Goal: Task Accomplishment & Management: Use online tool/utility

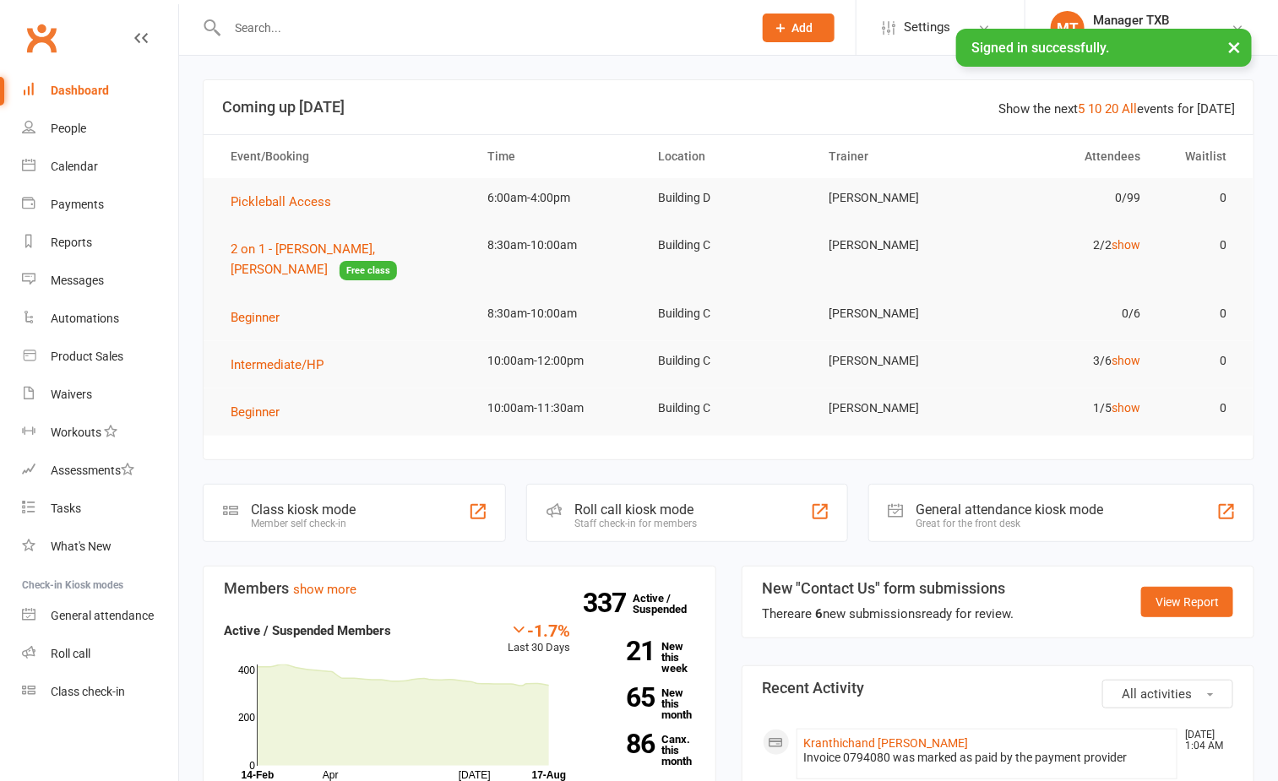
click at [96, 718] on nav "Clubworx Dashboard People Calendar Payments Reports Messages Automations Produc…" at bounding box center [89, 394] width 179 height 781
click at [90, 682] on link "Class check-in" at bounding box center [100, 692] width 156 height 38
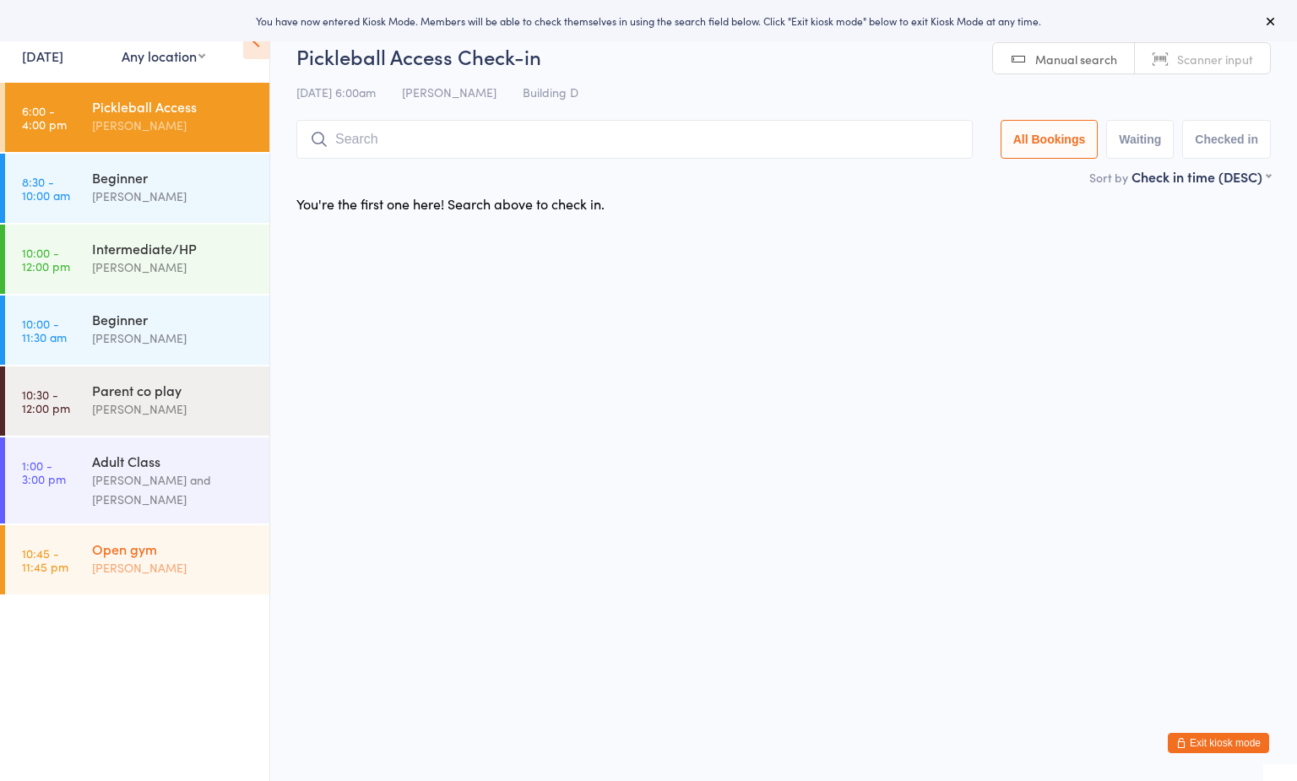
click at [139, 533] on div "Open gym [PERSON_NAME]" at bounding box center [180, 558] width 177 height 67
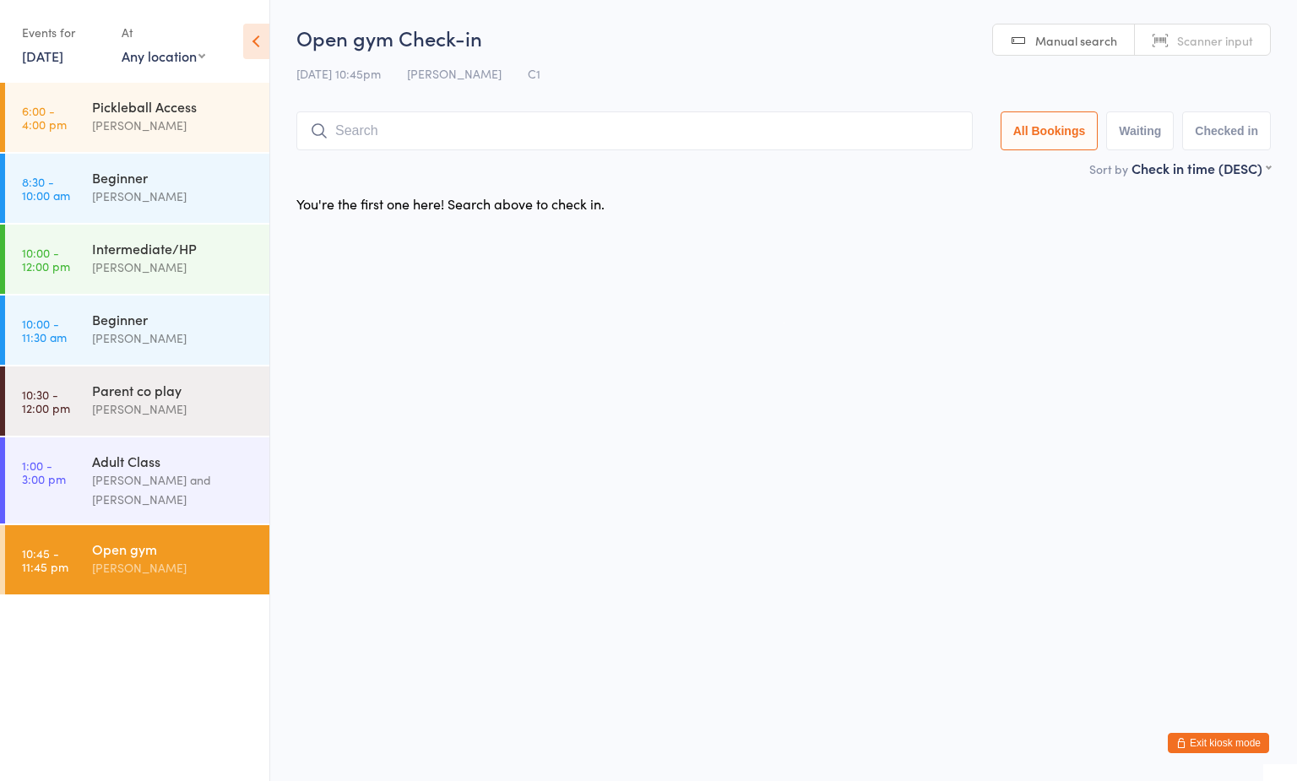
click at [409, 133] on input "search" at bounding box center [634, 130] width 676 height 39
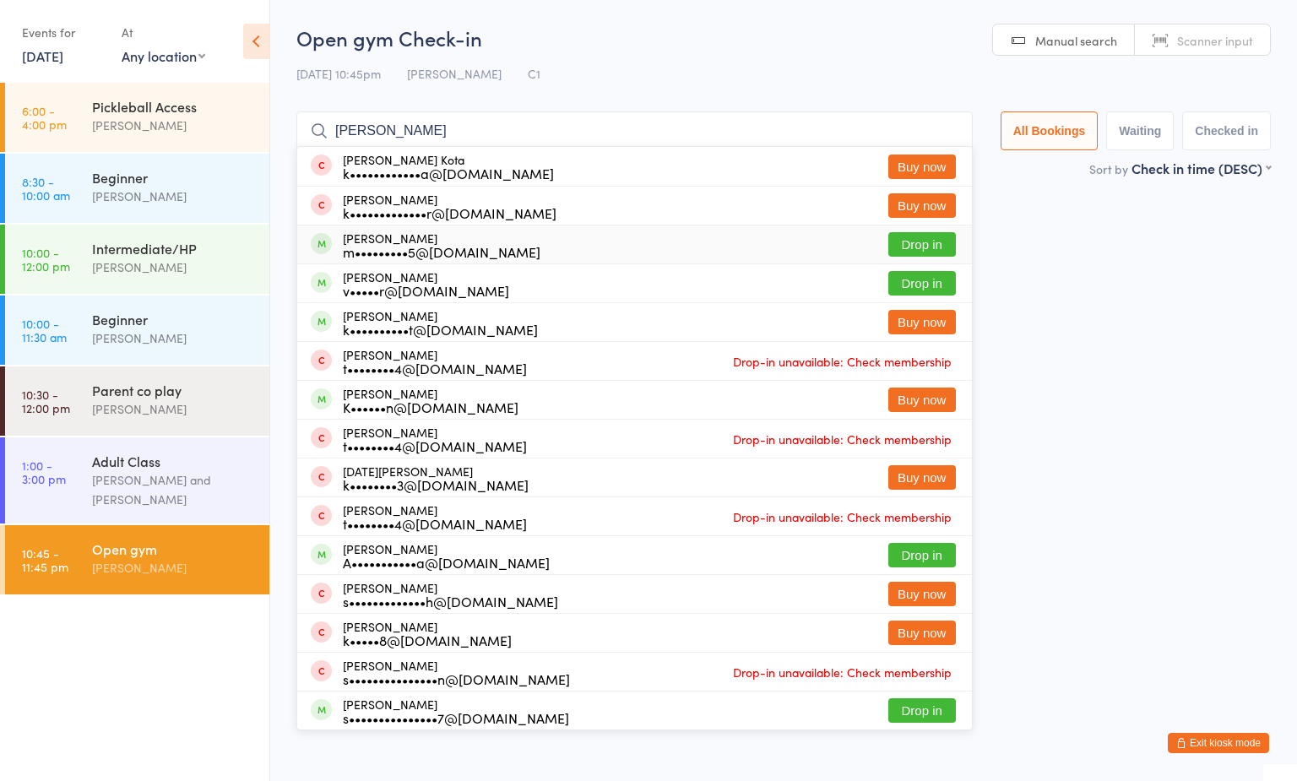
type input "[PERSON_NAME]"
click at [915, 247] on button "Drop in" at bounding box center [922, 244] width 68 height 24
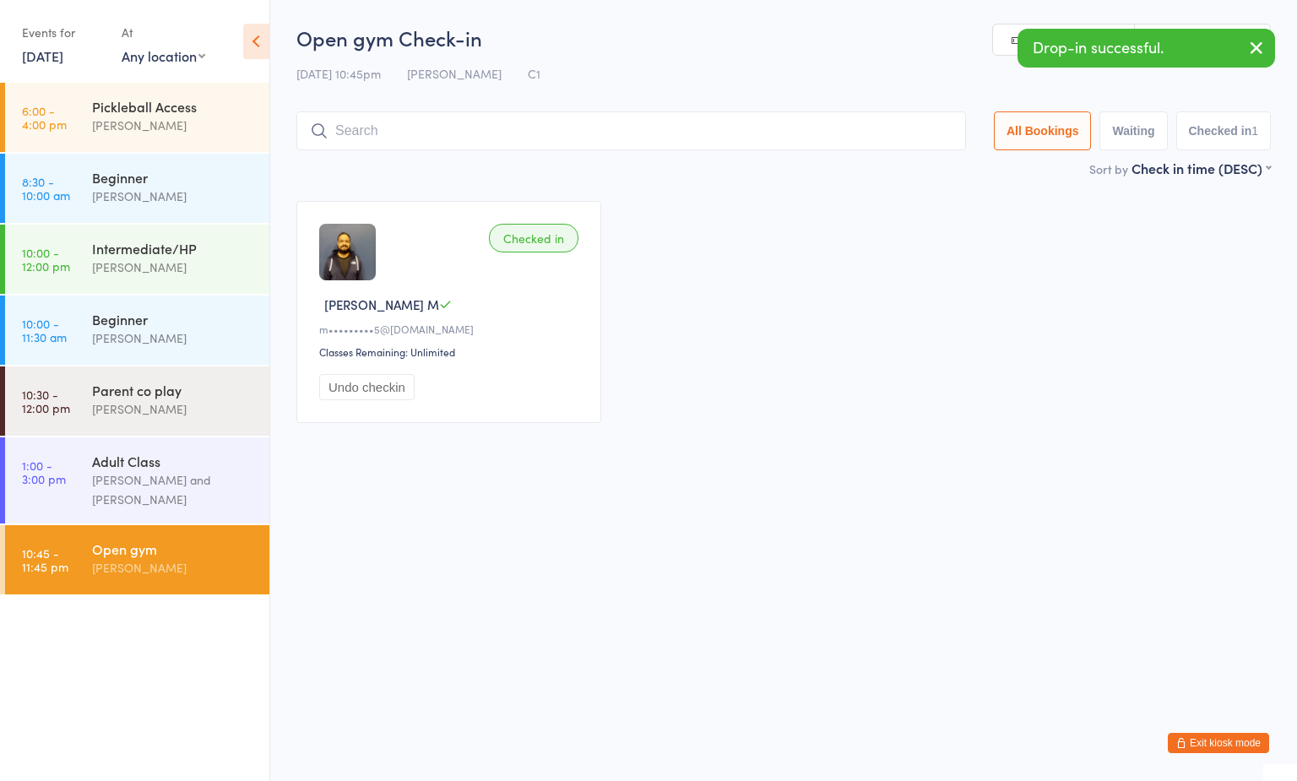
click at [399, 130] on input "search" at bounding box center [631, 130] width 670 height 39
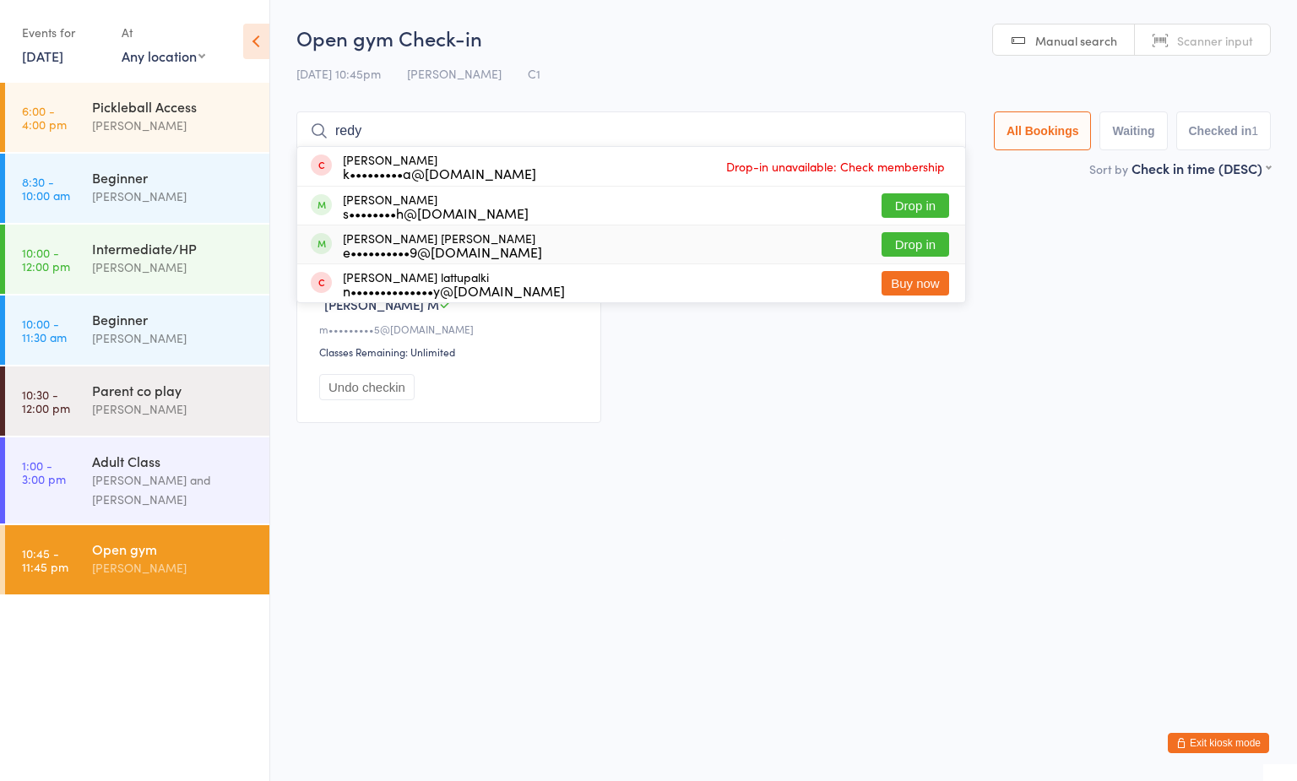
type input "redy"
click at [900, 239] on button "Drop in" at bounding box center [916, 244] width 68 height 24
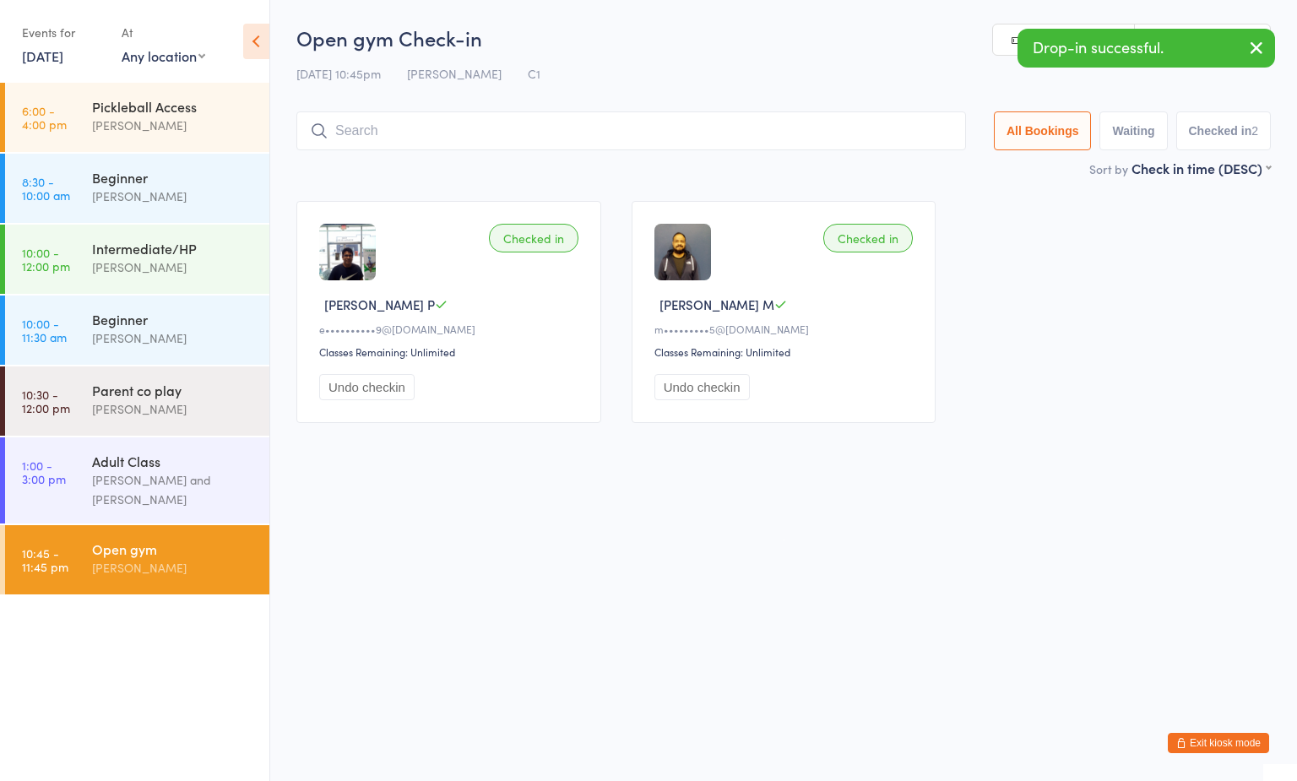
click at [63, 48] on link "[DATE]" at bounding box center [42, 55] width 41 height 19
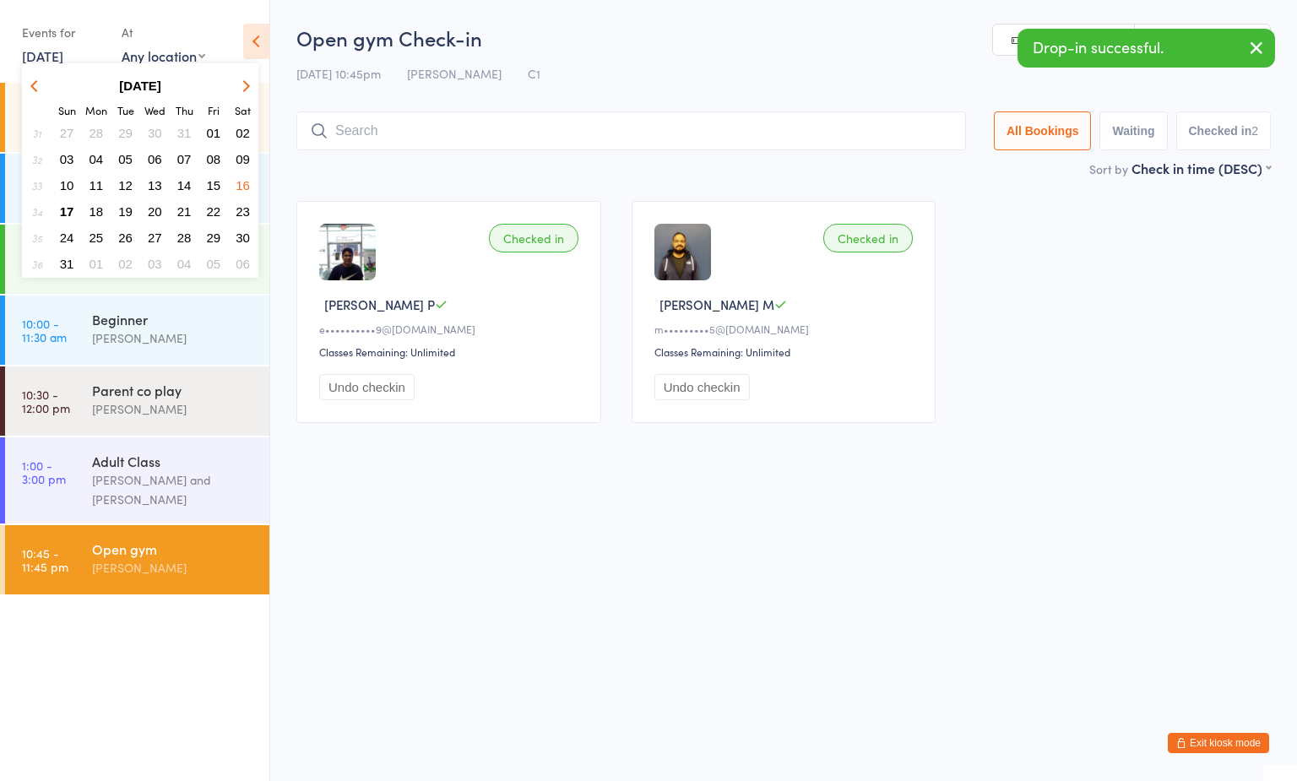
click at [248, 174] on button "16" at bounding box center [243, 185] width 26 height 23
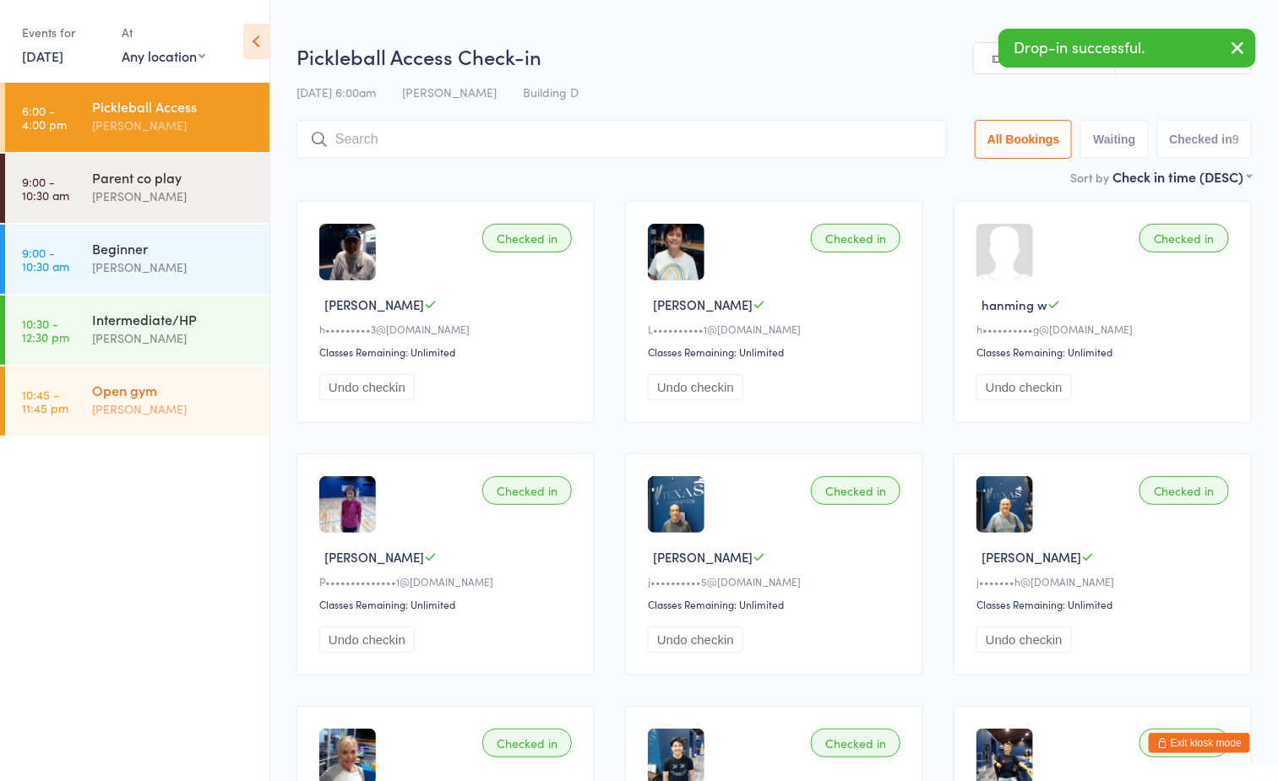
click at [16, 401] on link "10:45 - 11:45 pm Open gym [PERSON_NAME]" at bounding box center [137, 401] width 264 height 69
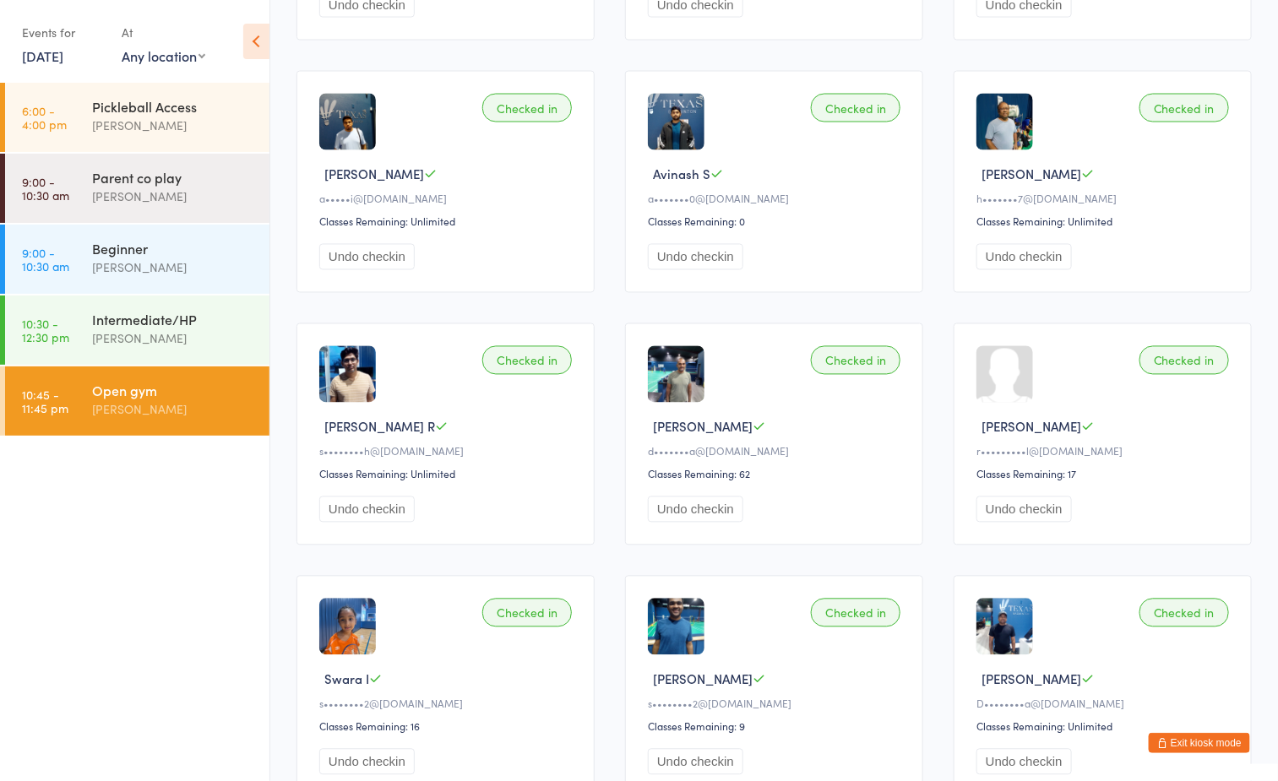
scroll to position [1530, 0]
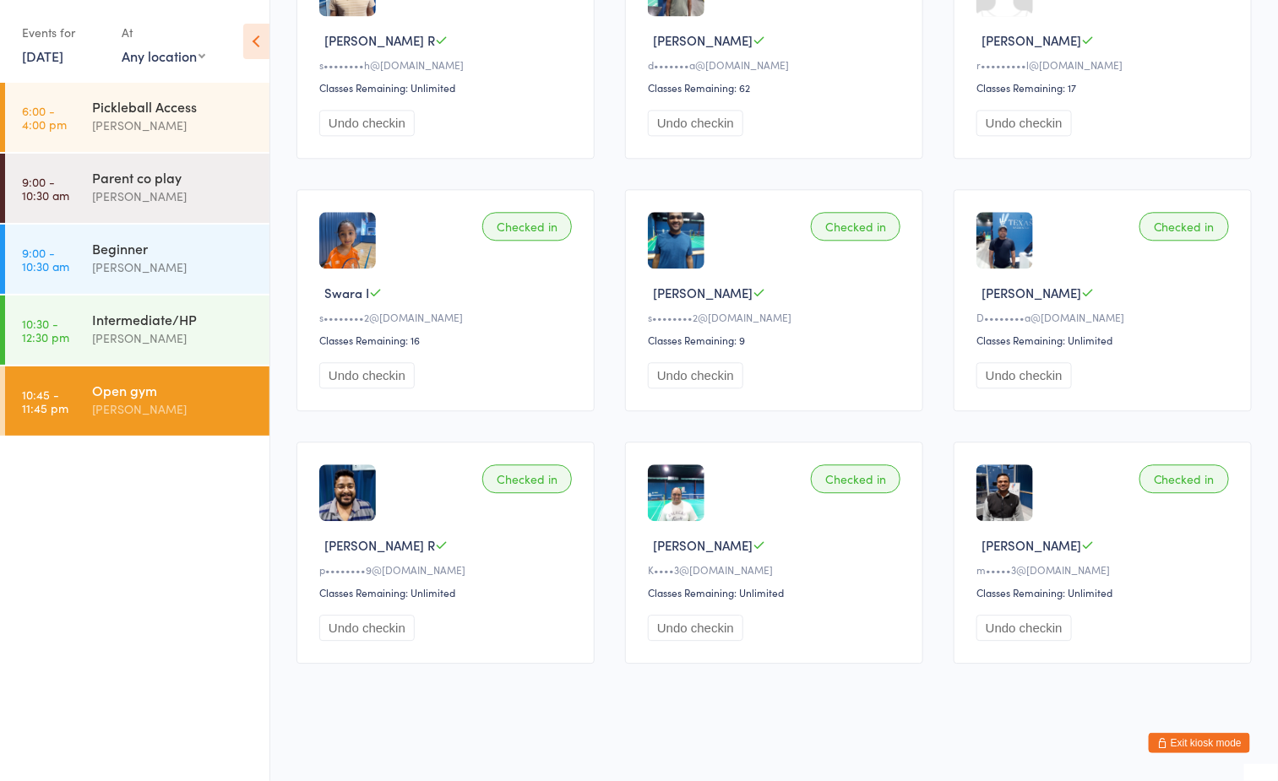
click at [63, 46] on link "16 Aug, 2025" at bounding box center [42, 55] width 41 height 19
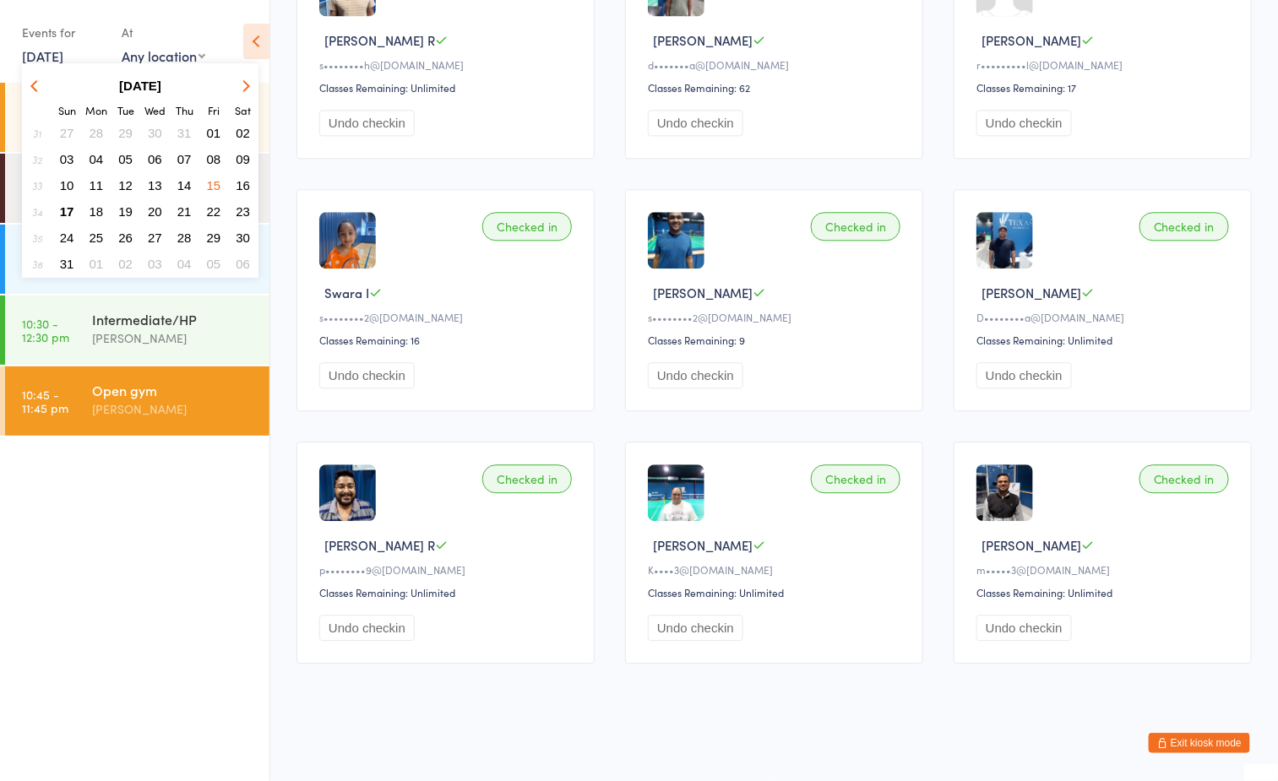
click at [60, 204] on span "17" at bounding box center [67, 211] width 14 height 14
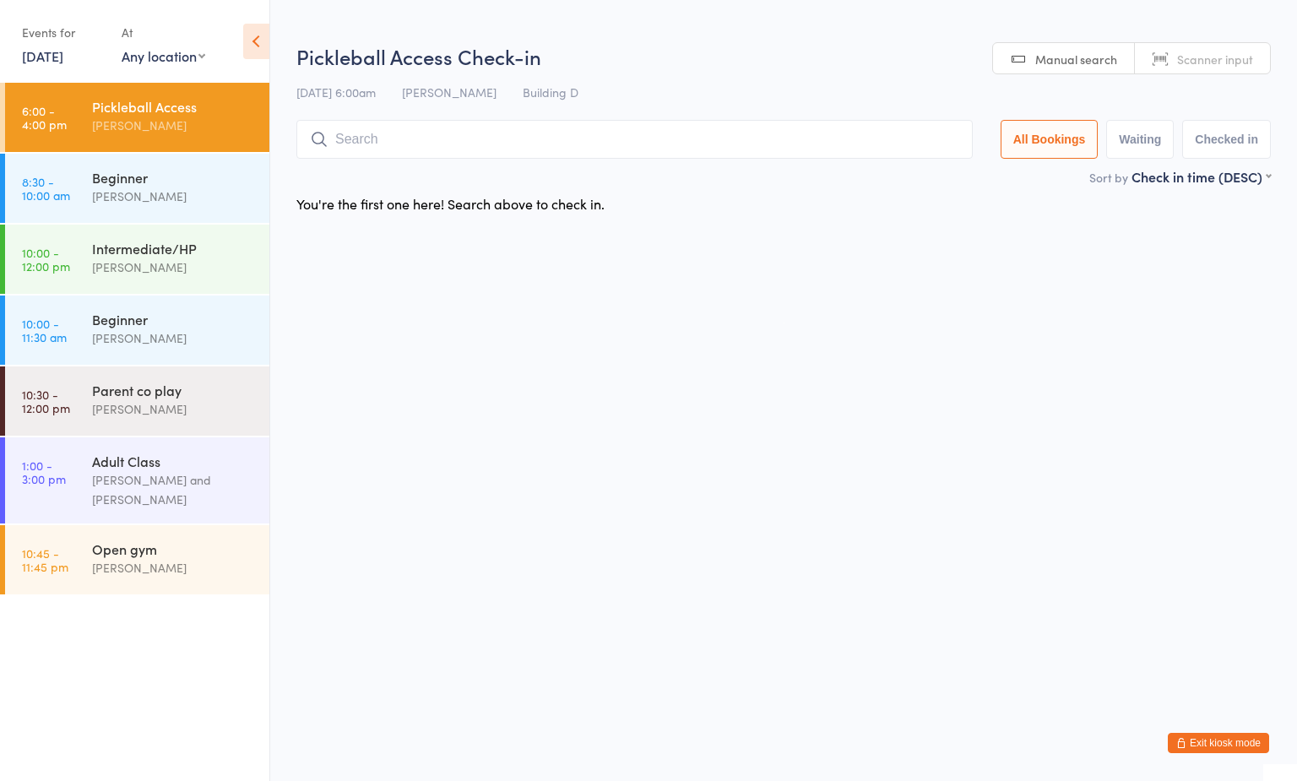
click at [439, 115] on div "Pickleball Access Check-in 17 Aug 6:00am Boyd Tahtat Building D Manual search S…" at bounding box center [783, 104] width 975 height 125
click at [350, 135] on input "search" at bounding box center [634, 139] width 676 height 39
click at [144, 528] on div "Open gym Boyd Tahtat" at bounding box center [180, 558] width 177 height 67
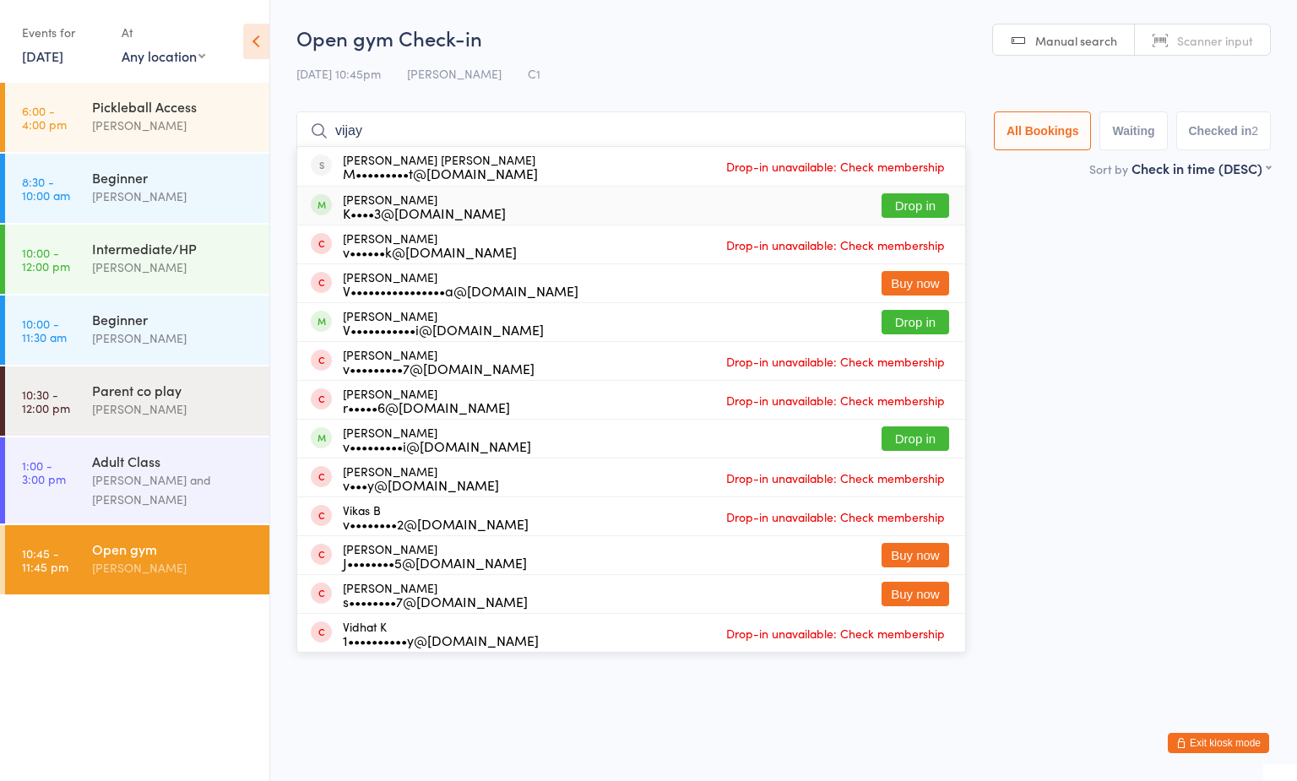
type input "vijay"
click at [884, 211] on button "Drop in" at bounding box center [916, 205] width 68 height 24
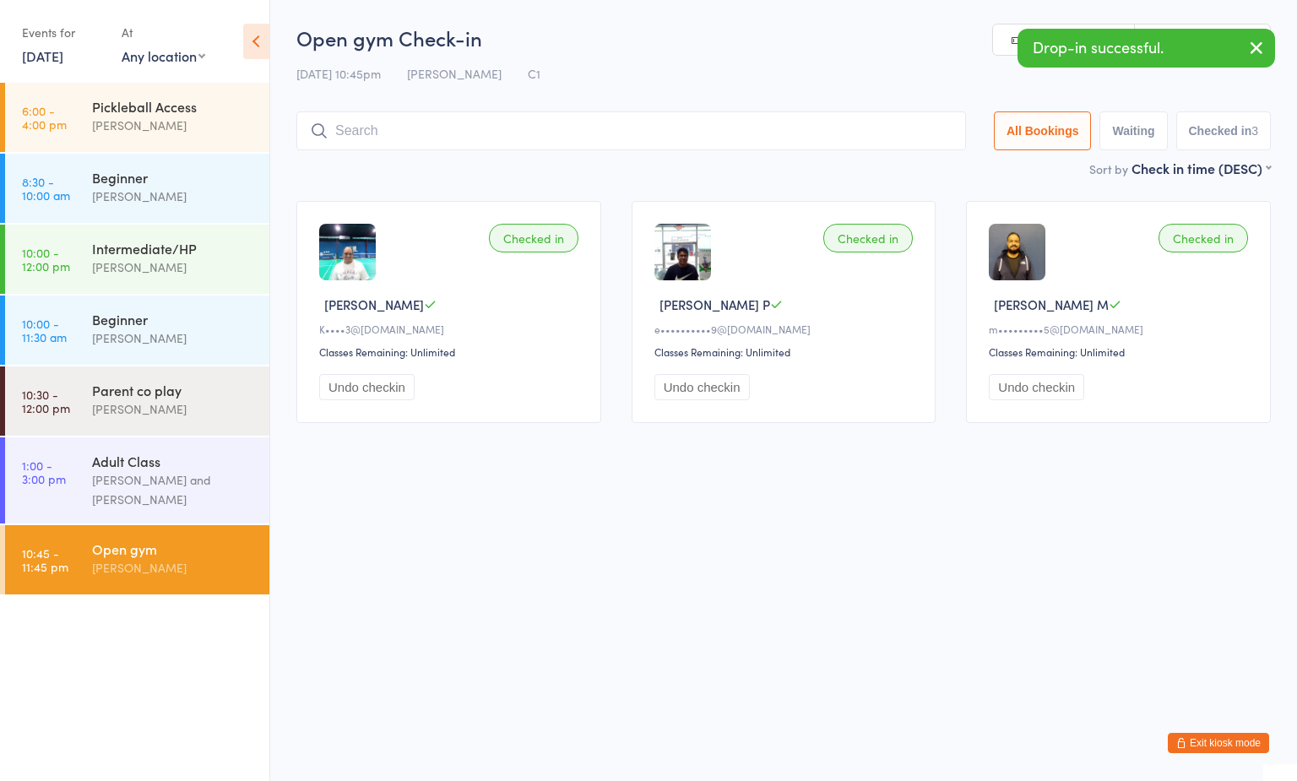
click at [58, 67] on div "Events for 17 Aug, 2025 D Aug, YYYY August 2025 Sun Mon Tue Wed Thu Fri Sat 31 …" at bounding box center [63, 44] width 83 height 50
click at [53, 49] on link "17 Aug, 2025" at bounding box center [42, 55] width 41 height 19
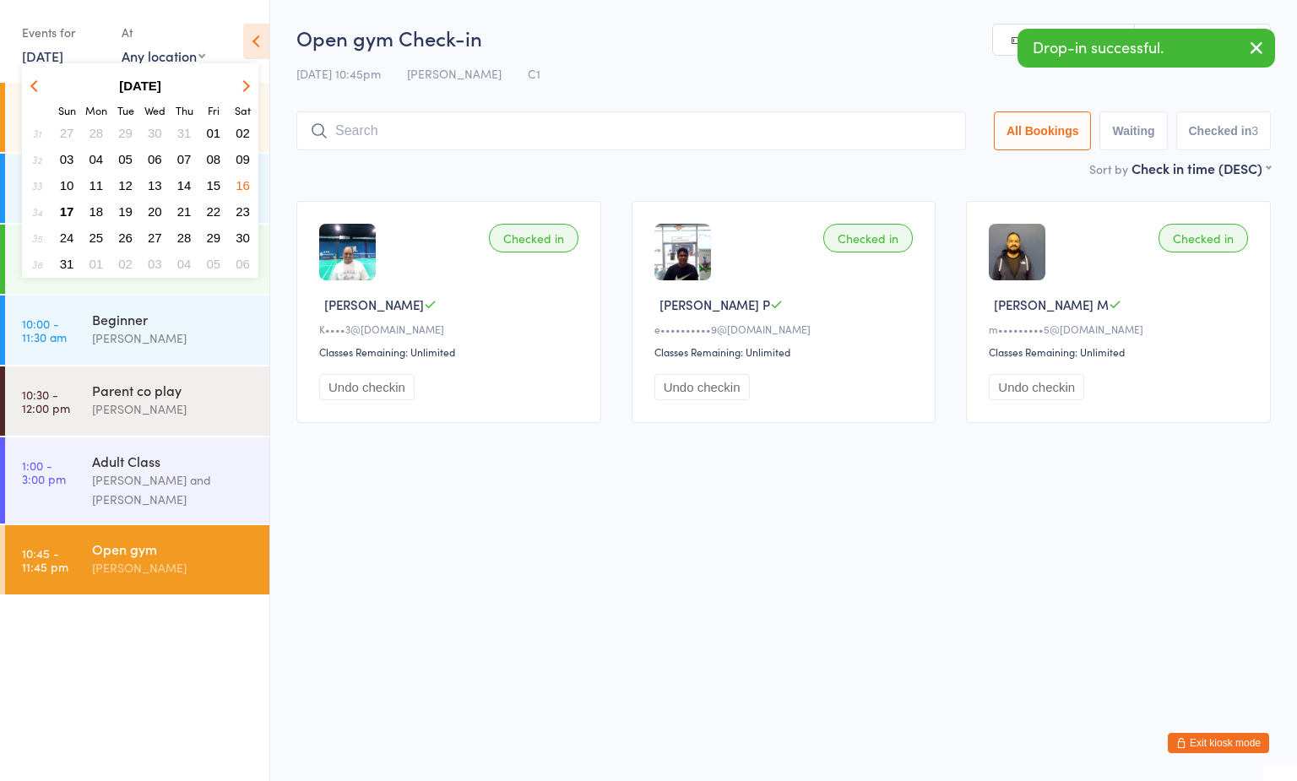
click at [247, 152] on span "09" at bounding box center [243, 159] width 14 height 14
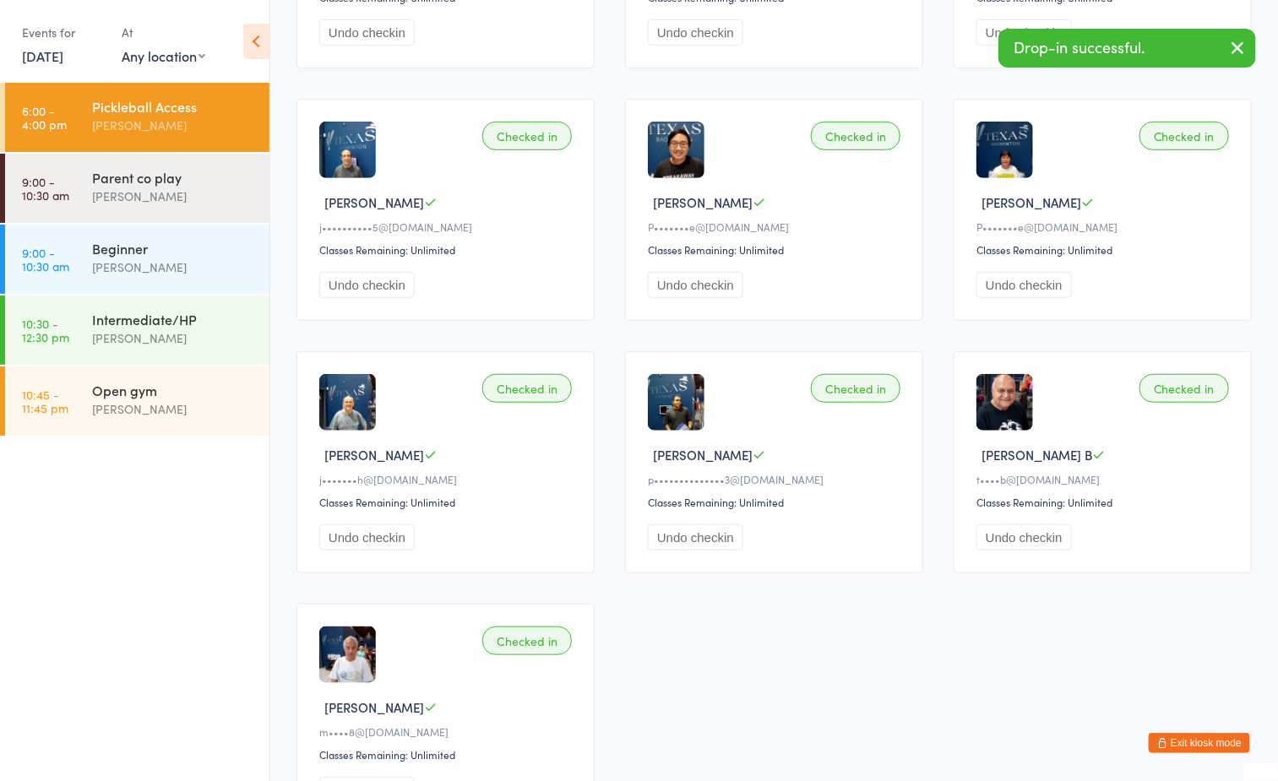
scroll to position [518, 0]
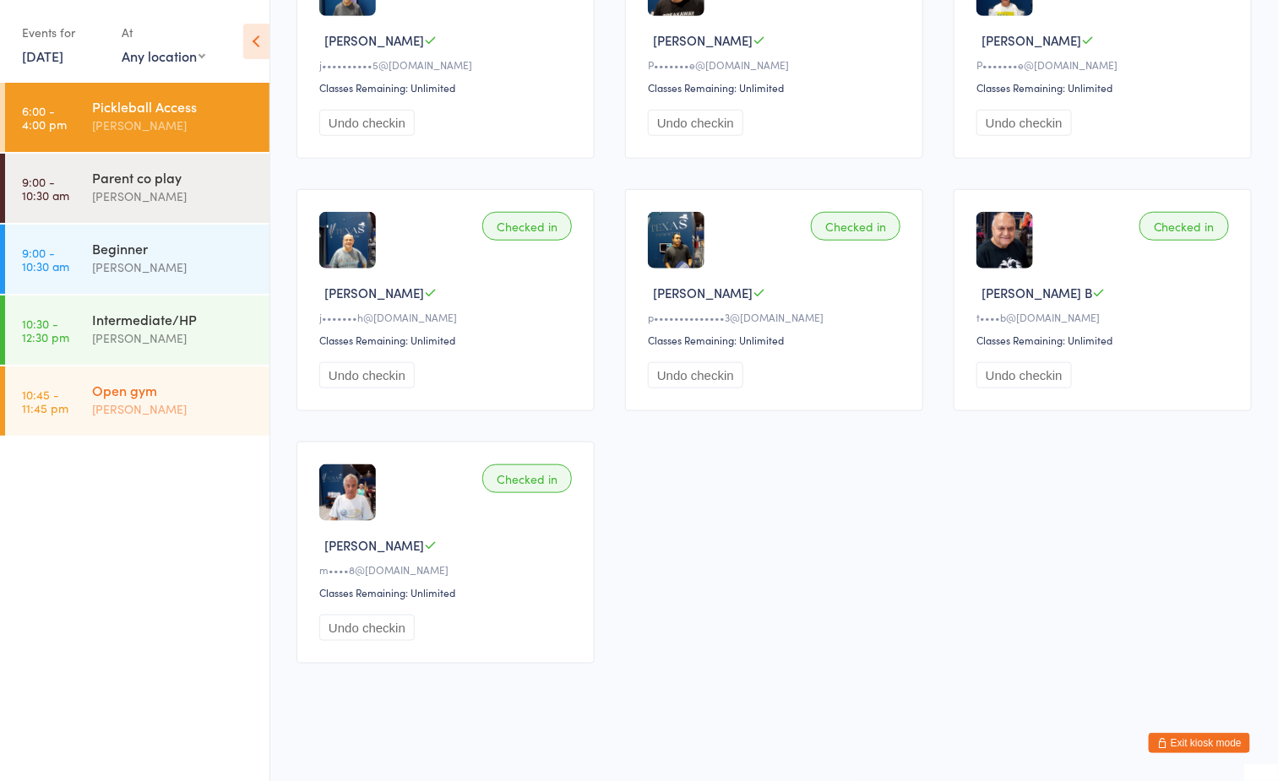
click at [218, 411] on div "[PERSON_NAME]" at bounding box center [173, 408] width 163 height 19
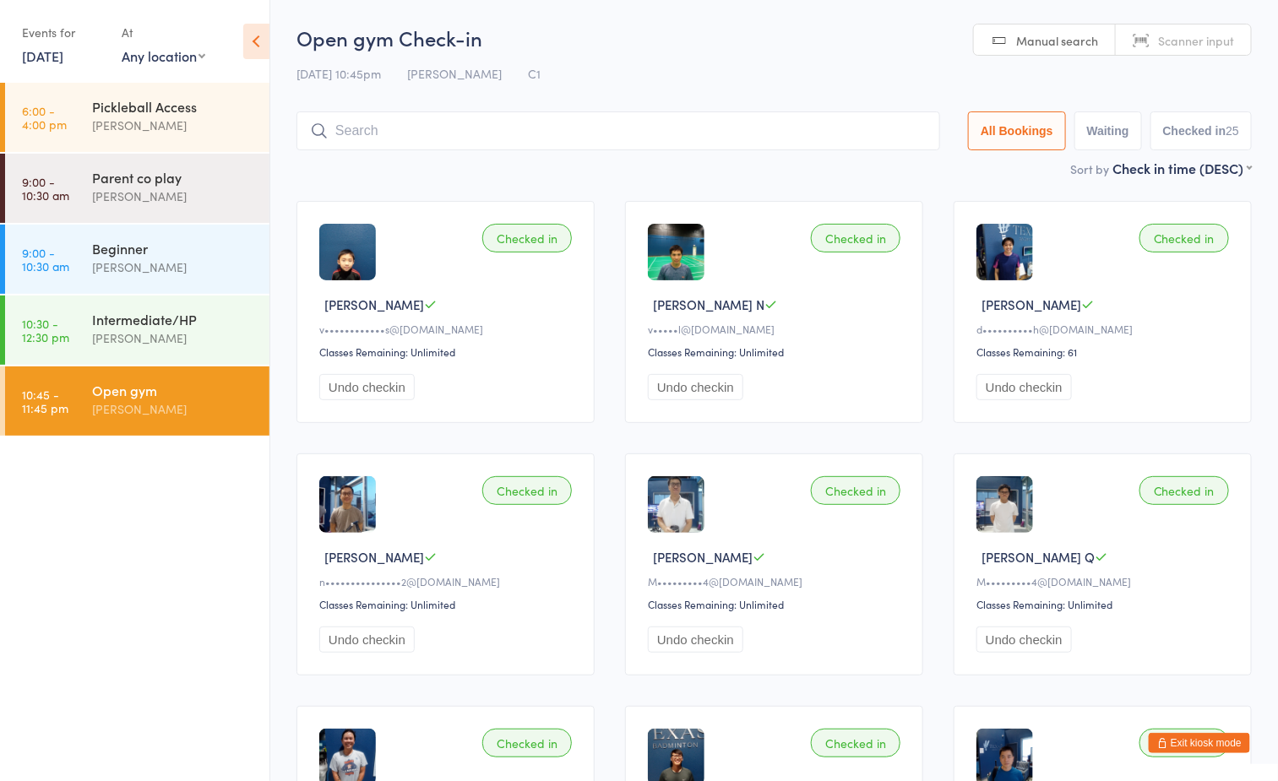
click at [63, 62] on link "9 Aug, 2025" at bounding box center [42, 55] width 41 height 19
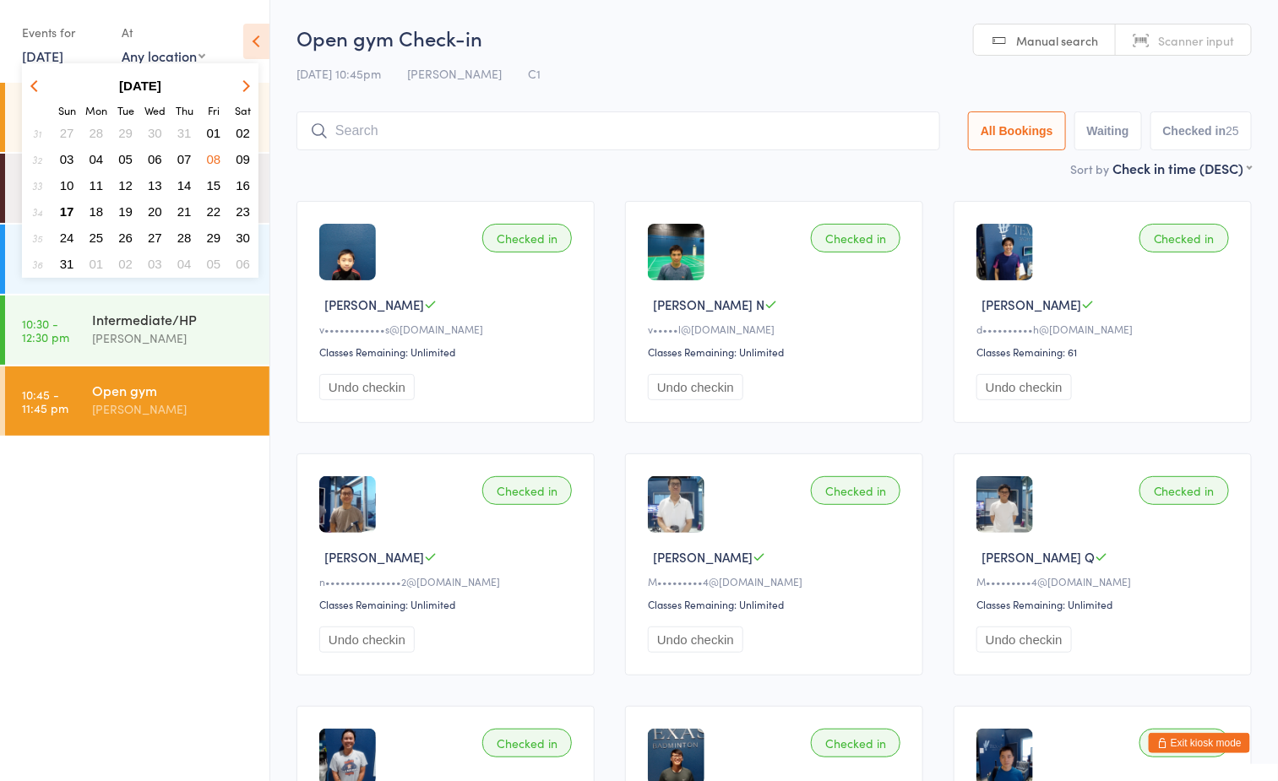
click at [72, 178] on span "10" at bounding box center [67, 185] width 14 height 14
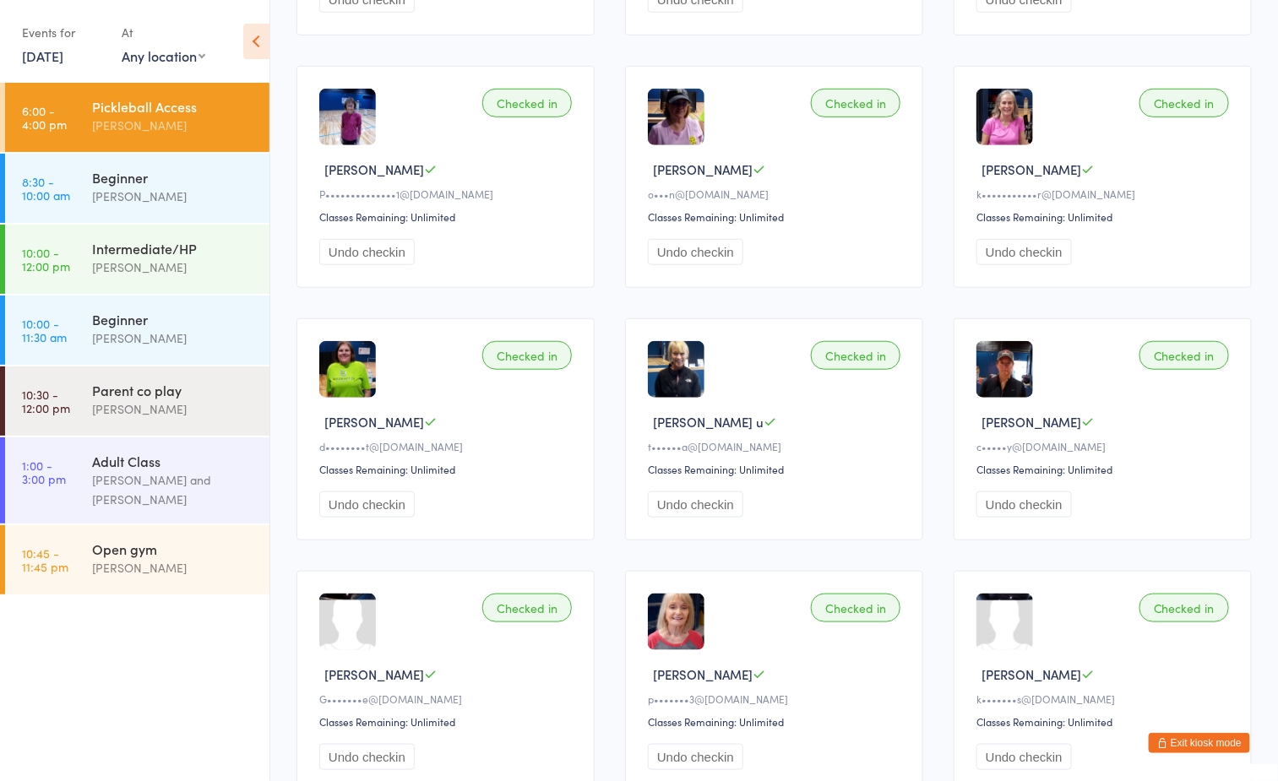
scroll to position [760, 0]
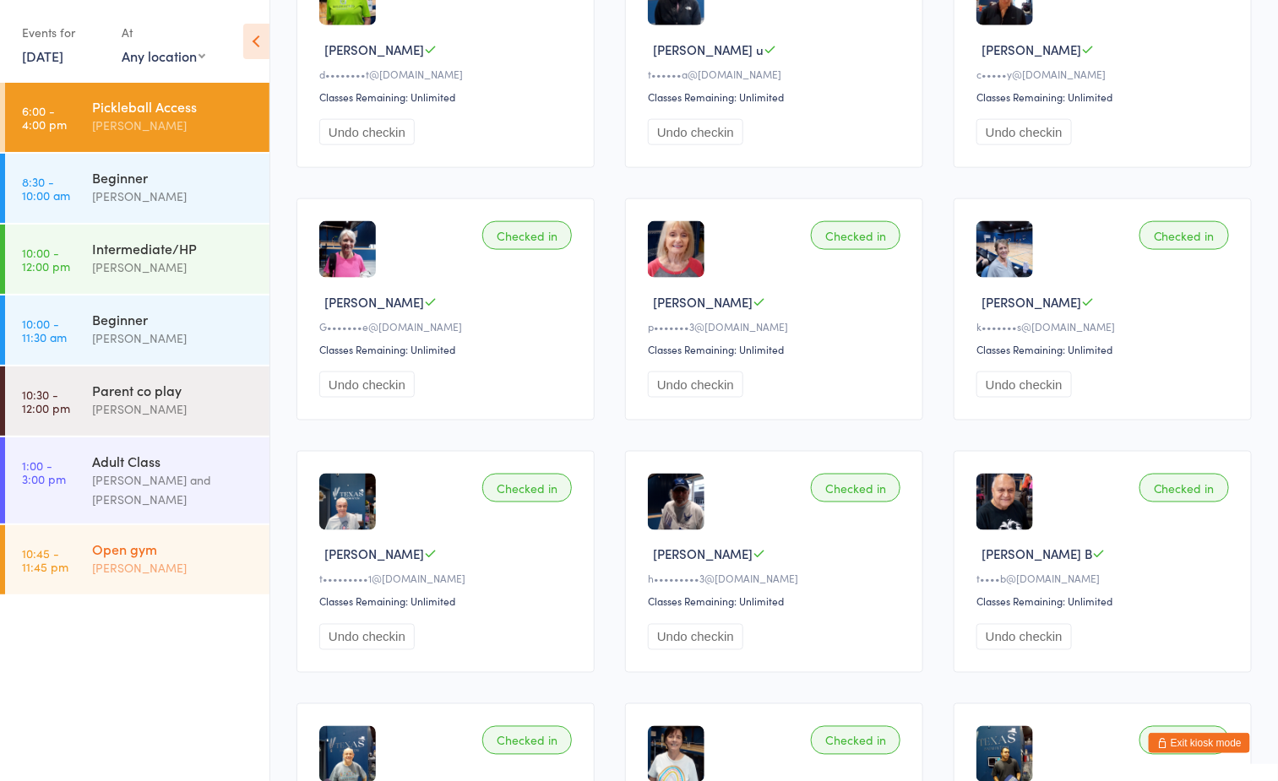
click at [160, 565] on div "[PERSON_NAME]" at bounding box center [173, 567] width 163 height 19
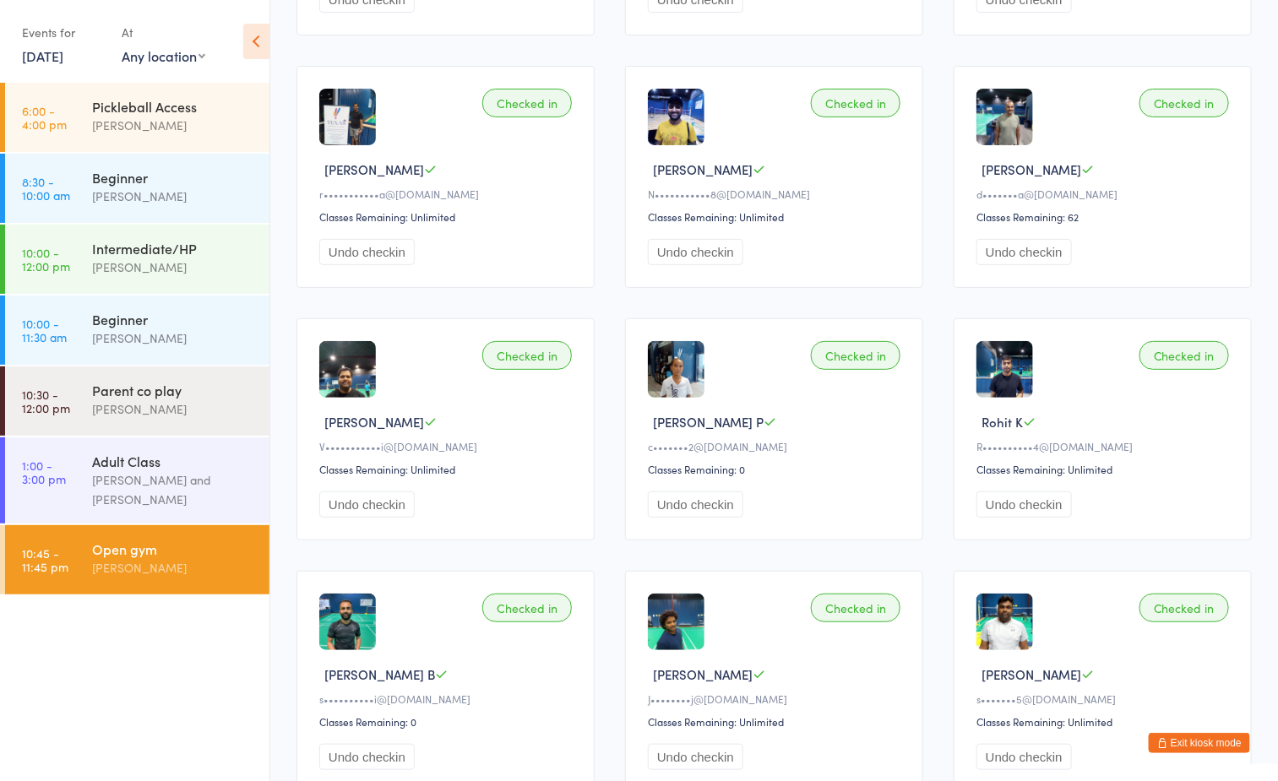
scroll to position [3300, 0]
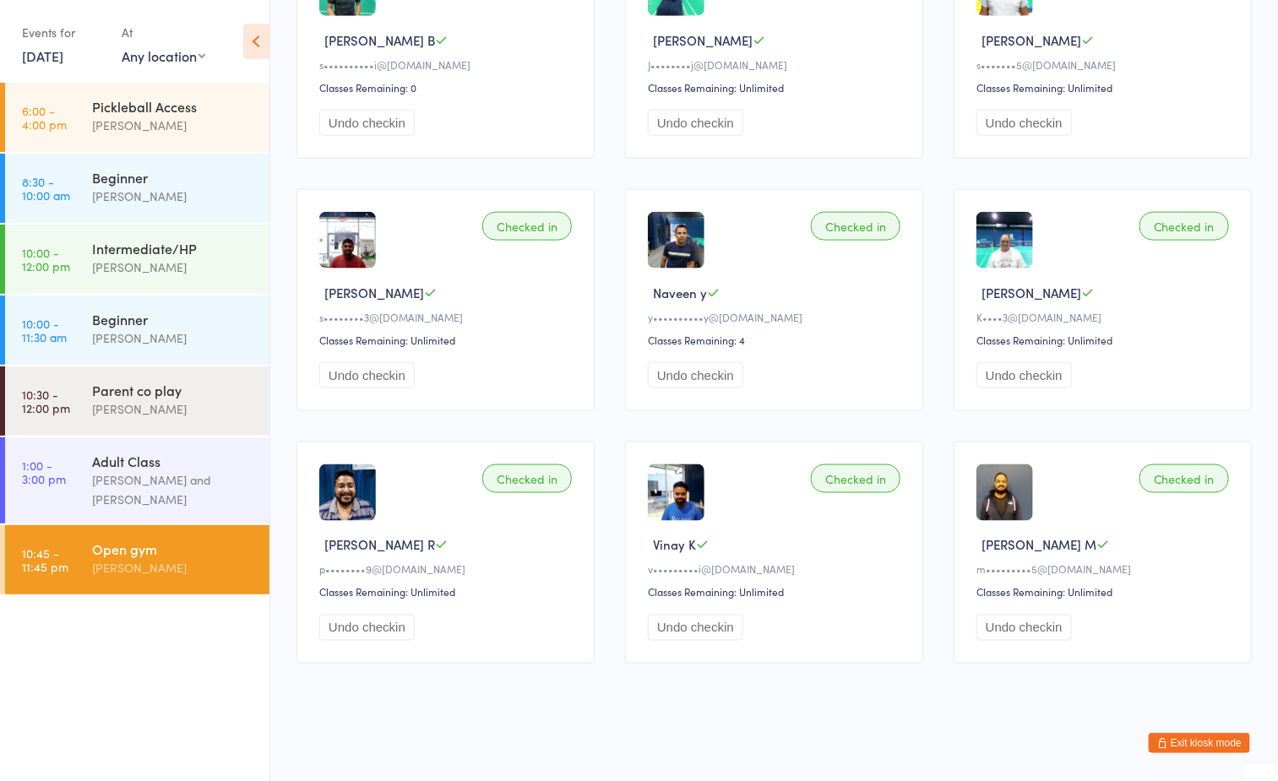
click at [53, 52] on link "10 Aug, 2025" at bounding box center [42, 55] width 41 height 19
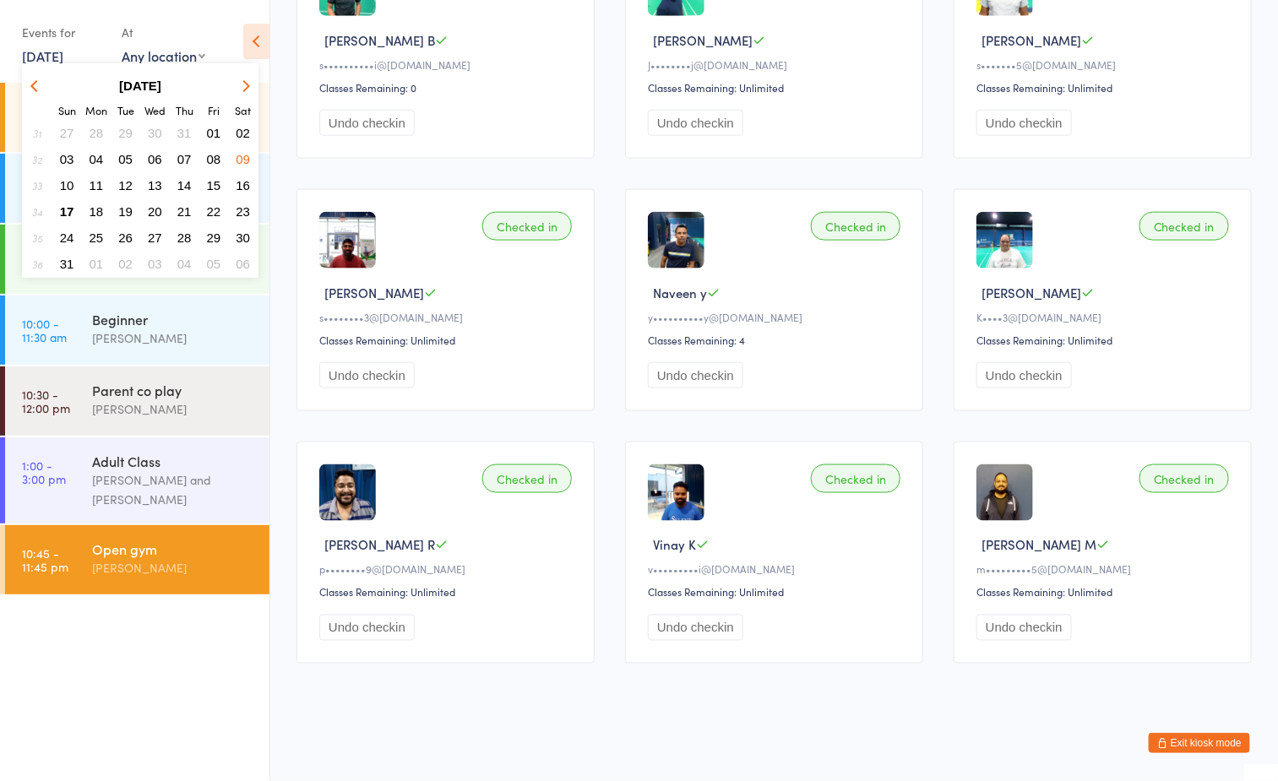
click at [68, 204] on span "17" at bounding box center [67, 211] width 14 height 14
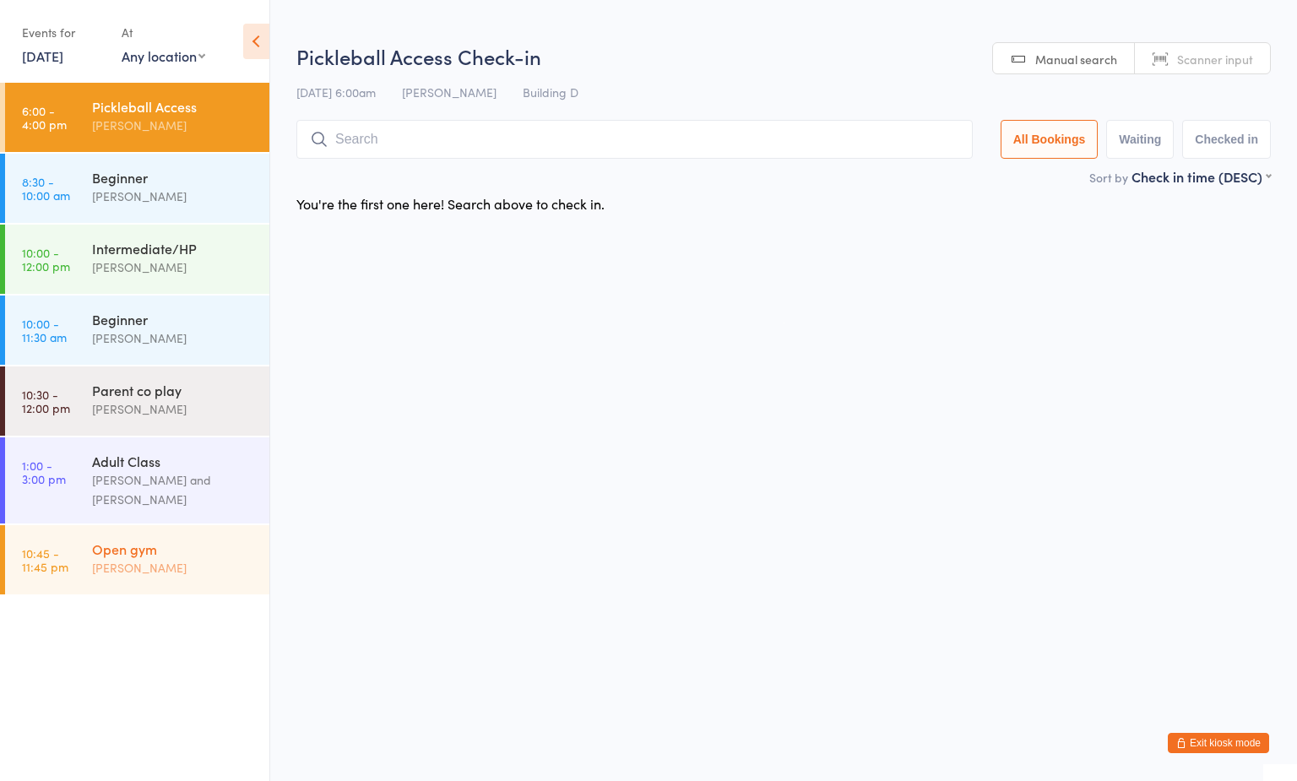
click at [84, 591] on link "10:45 - 11:45 pm Open gym Boyd Tahtat" at bounding box center [137, 559] width 264 height 69
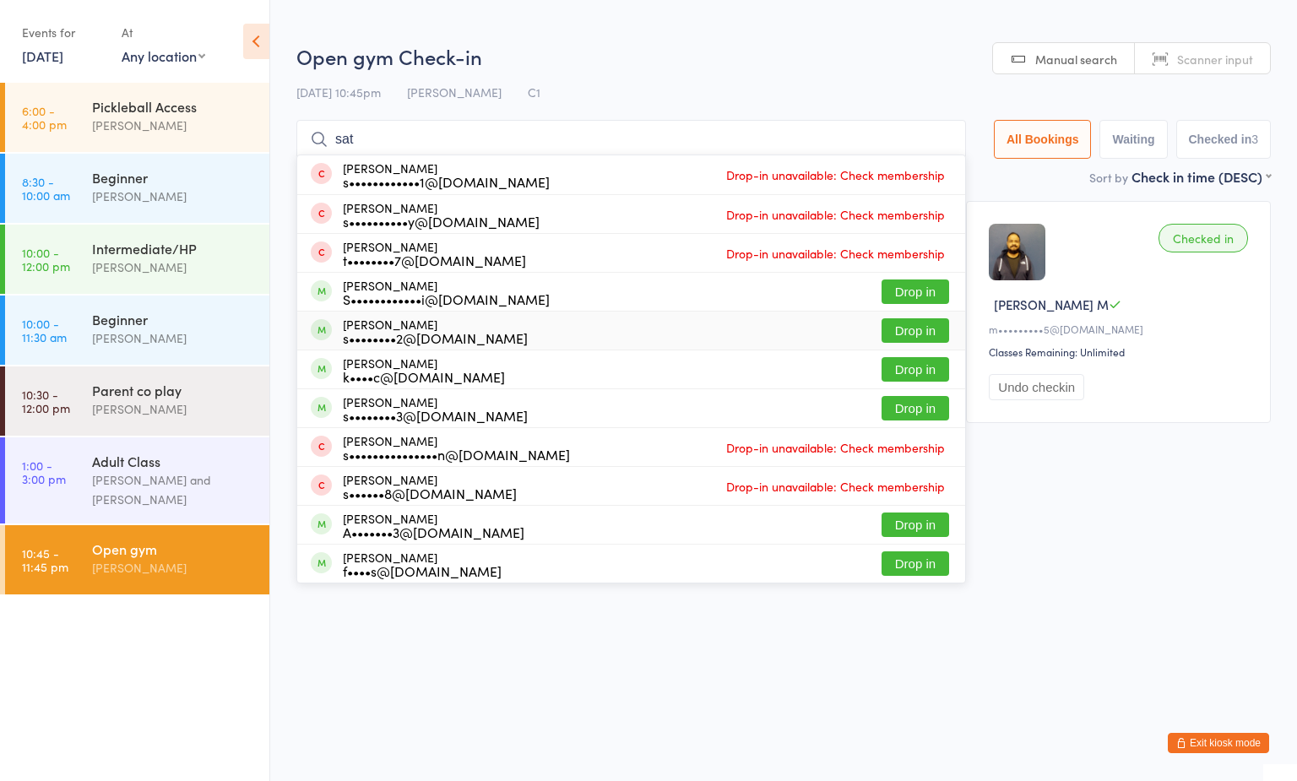
type input "sat"
click at [907, 338] on div "Sathish Kulathu s••••••••2@gmail.com Drop in" at bounding box center [631, 331] width 668 height 38
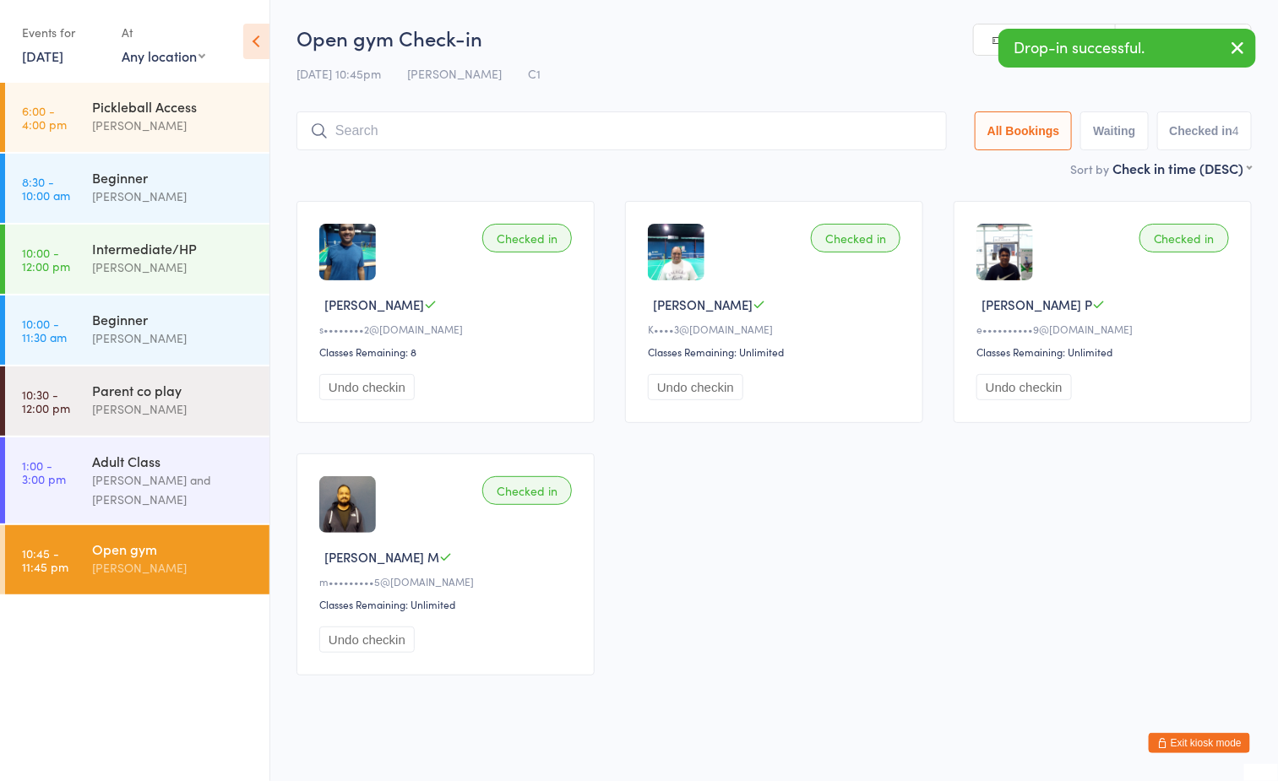
click at [368, 383] on button "Undo checkin" at bounding box center [366, 387] width 95 height 26
click at [409, 127] on input "search" at bounding box center [618, 130] width 644 height 39
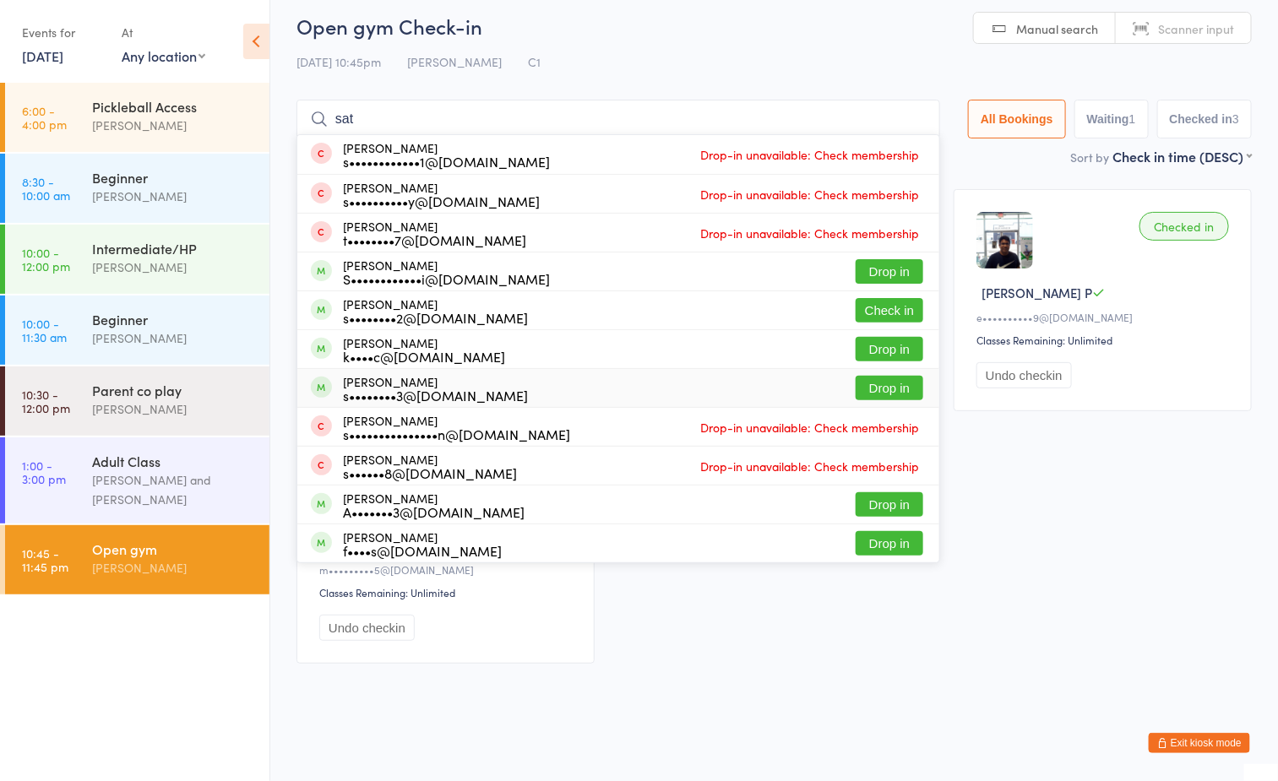
type input "sat"
click at [865, 383] on button "Drop in" at bounding box center [889, 388] width 68 height 24
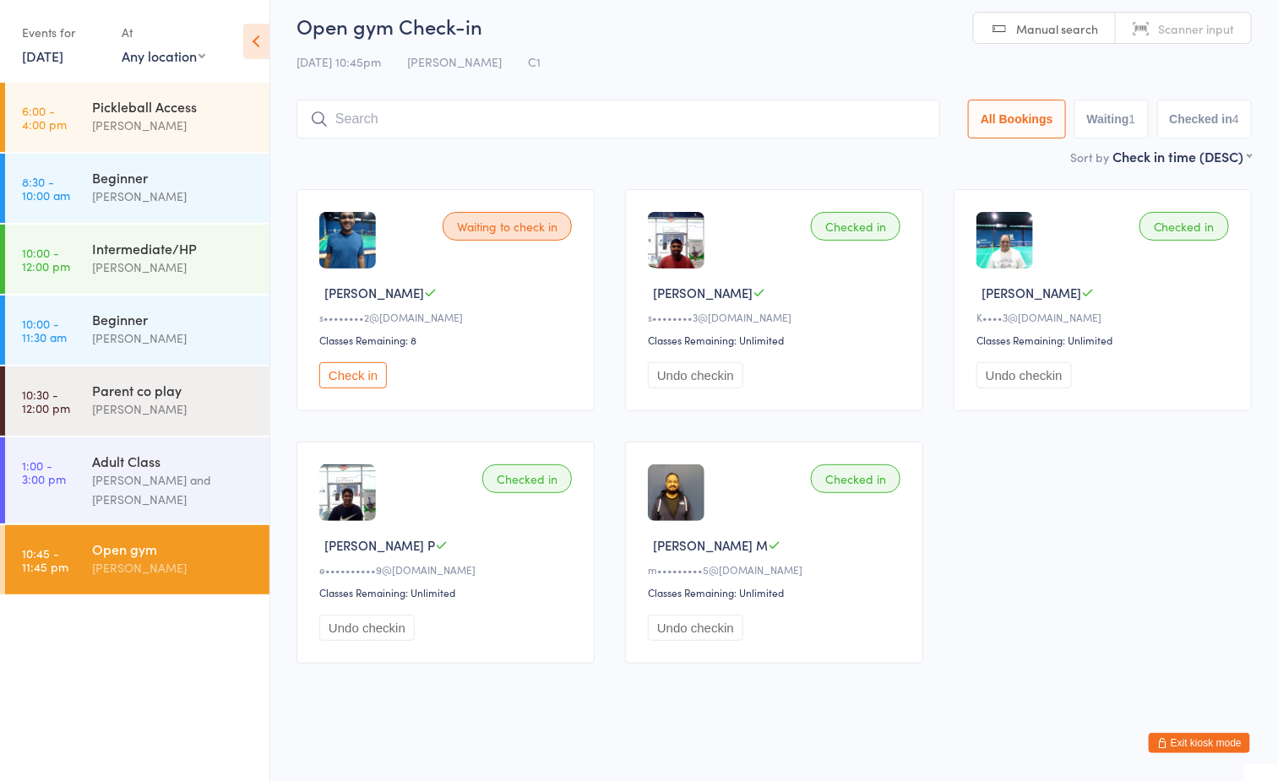
click at [366, 370] on button "Check in" at bounding box center [353, 375] width 68 height 26
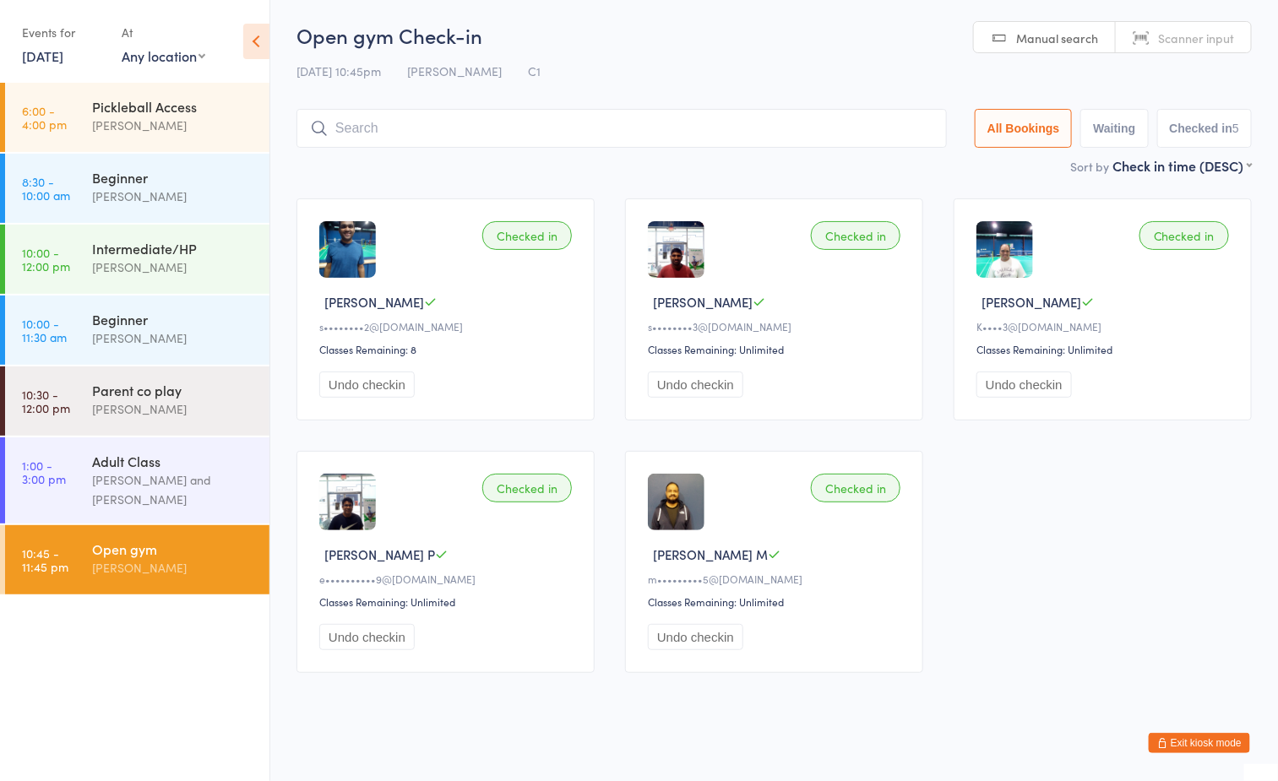
scroll to position [0, 0]
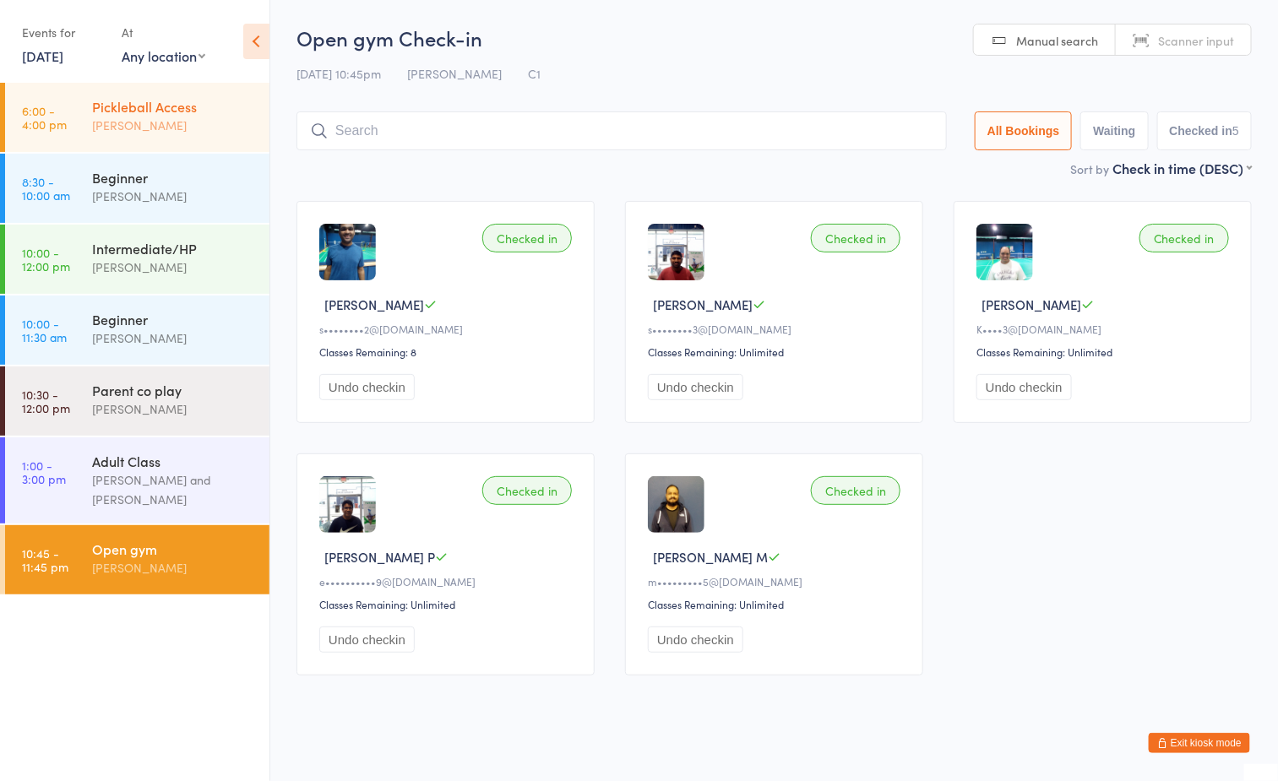
click at [124, 101] on div "Pickleball Access" at bounding box center [173, 106] width 163 height 19
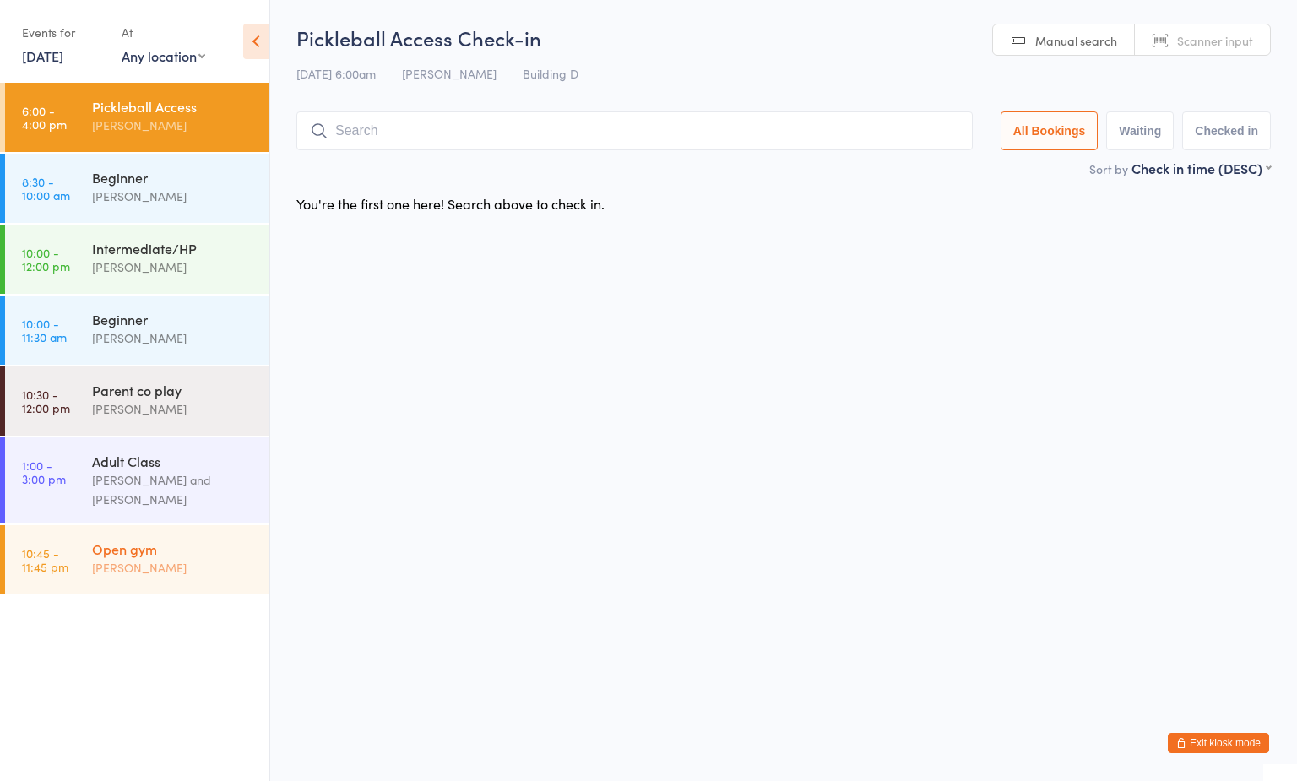
click at [104, 527] on div "Open gym Boyd Tahtat" at bounding box center [180, 558] width 177 height 67
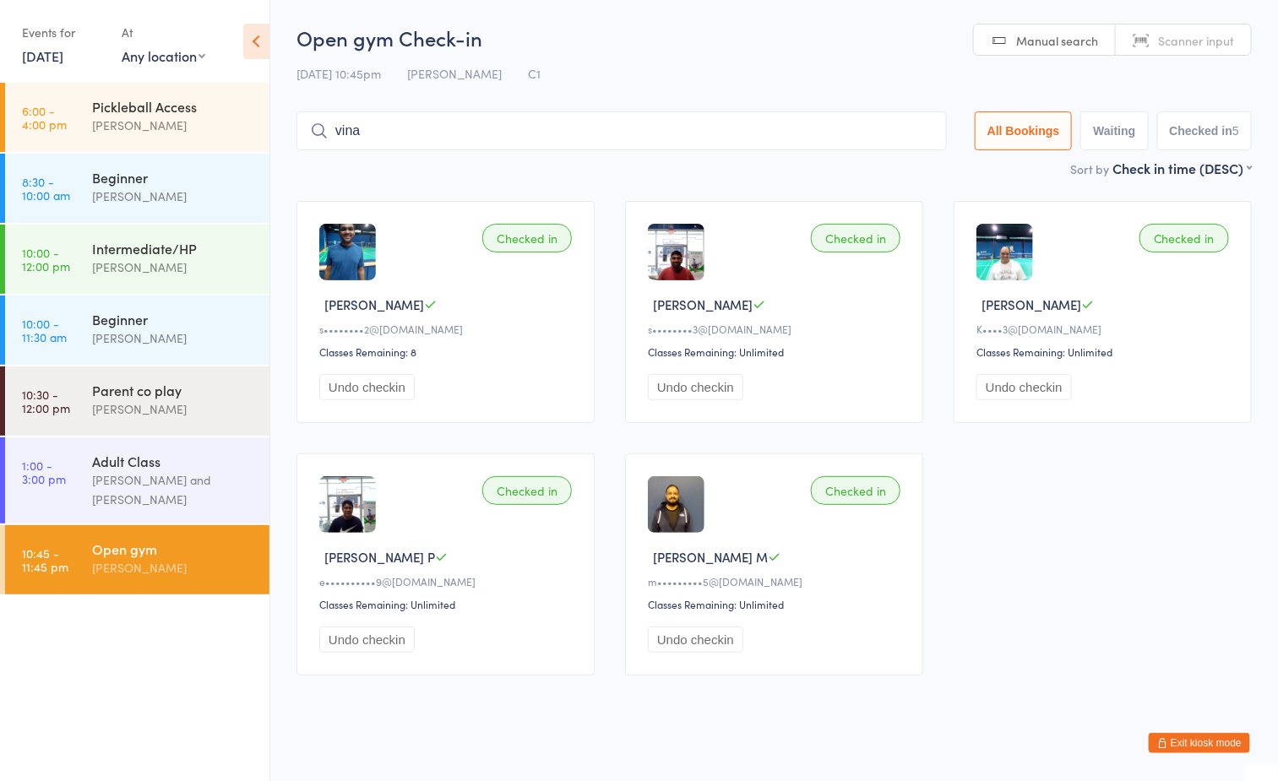
type input "vinay"
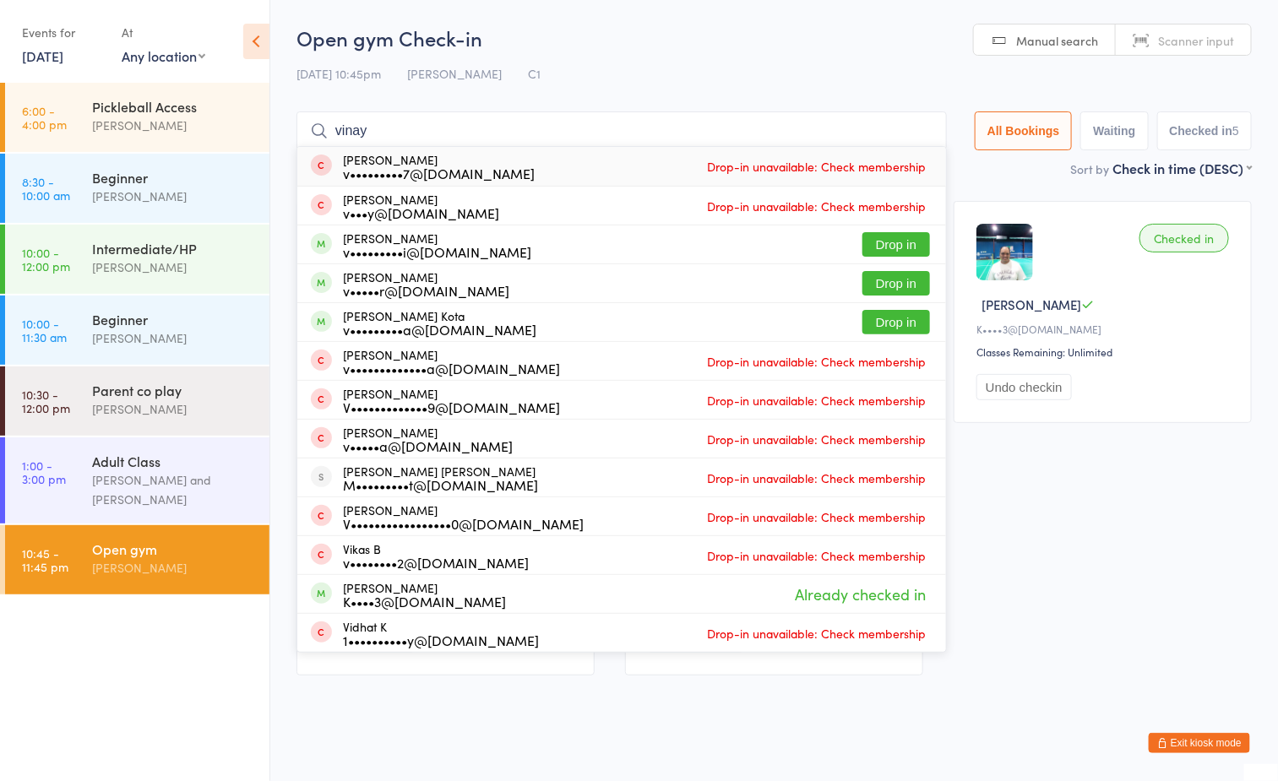
click at [915, 130] on input "vinay" at bounding box center [621, 130] width 650 height 39
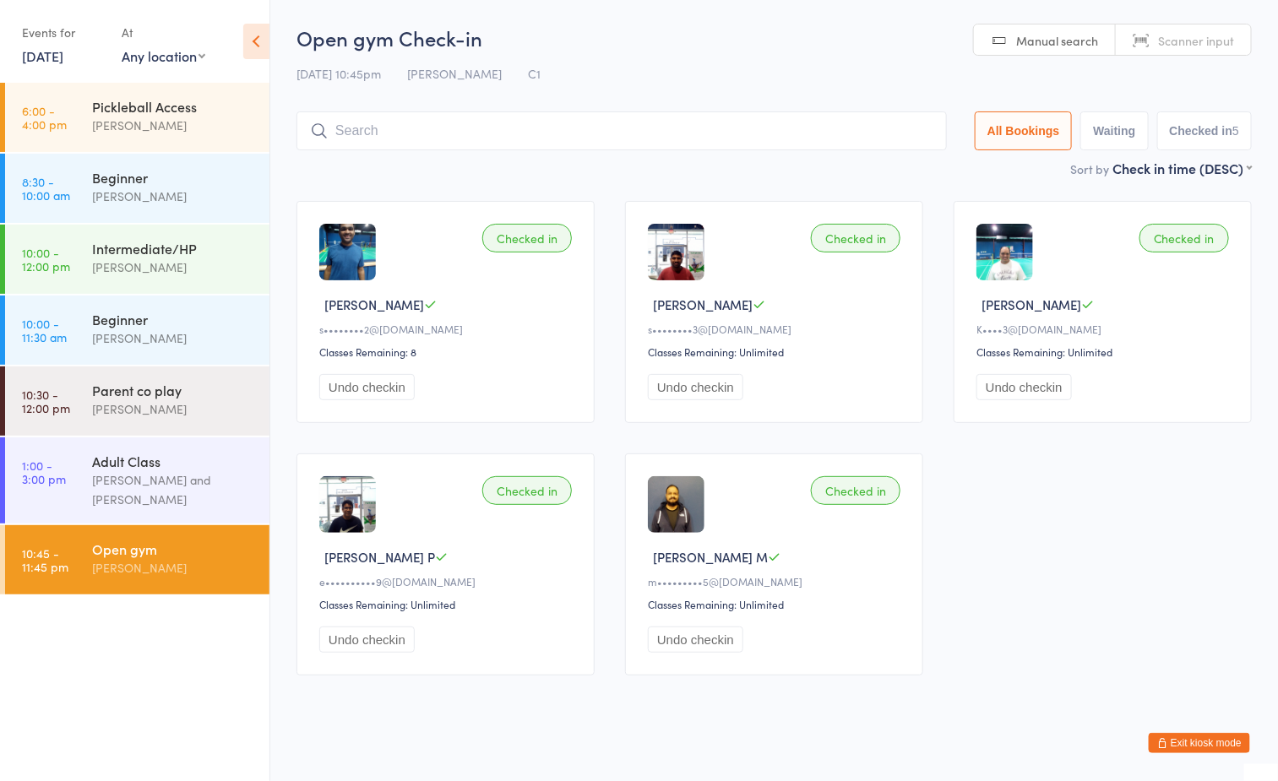
scroll to position [13, 0]
